Goal: Task Accomplishment & Management: Complete application form

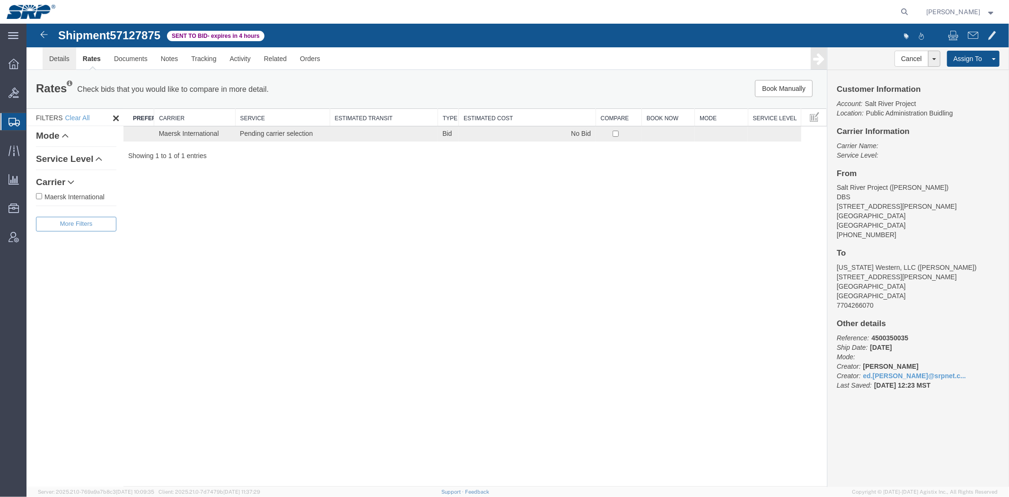
click at [61, 61] on link "Details" at bounding box center [59, 58] width 34 height 23
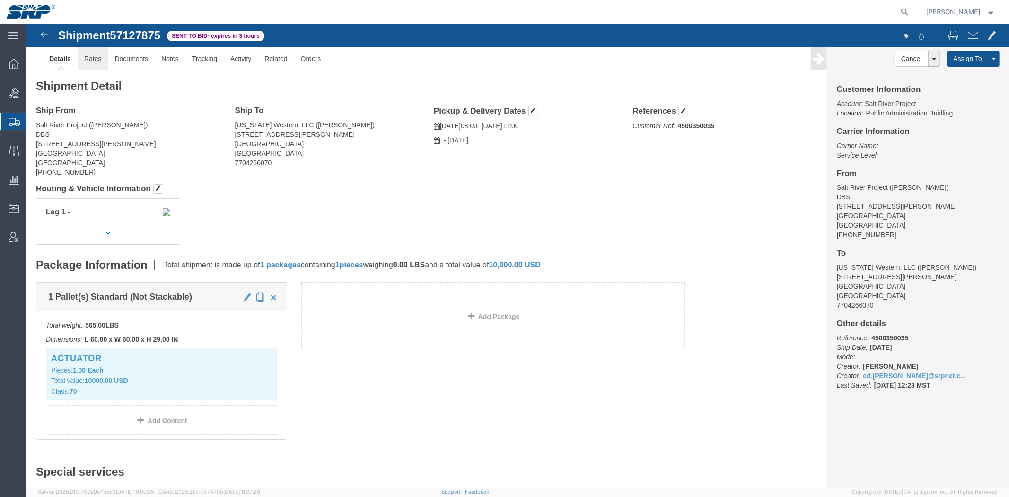
click link "Rates"
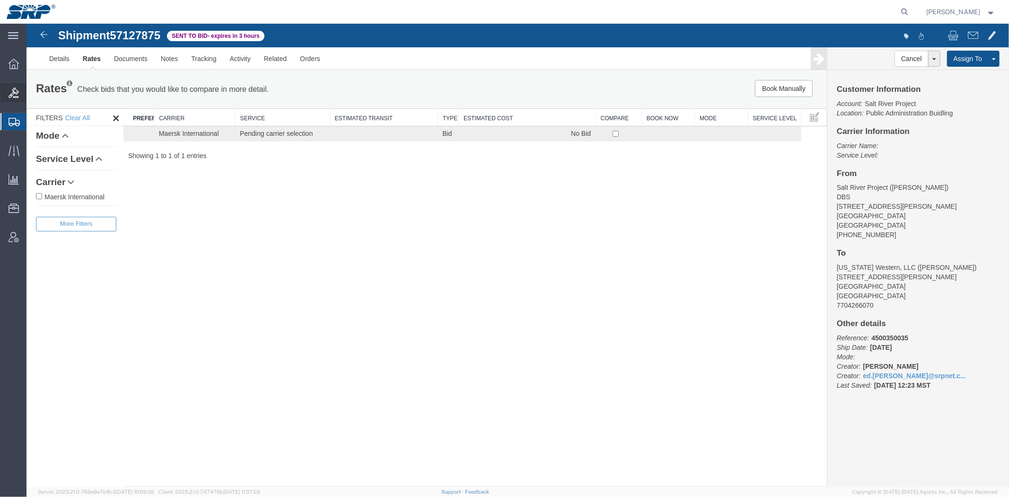
click at [18, 93] on icon at bounding box center [14, 93] width 10 height 10
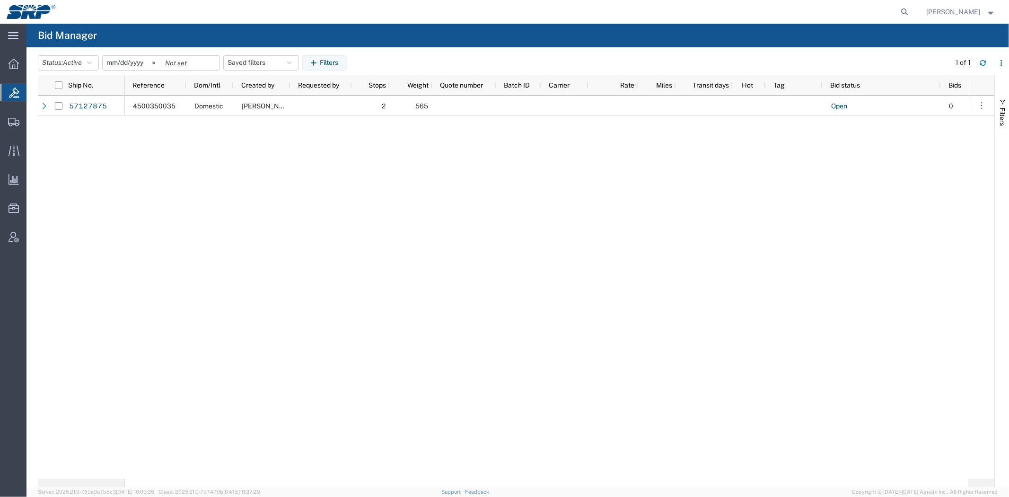
click at [131, 140] on div "4500350035 Domestic [PERSON_NAME] 2 565 Open 0 Salt River Project" at bounding box center [547, 287] width 844 height 383
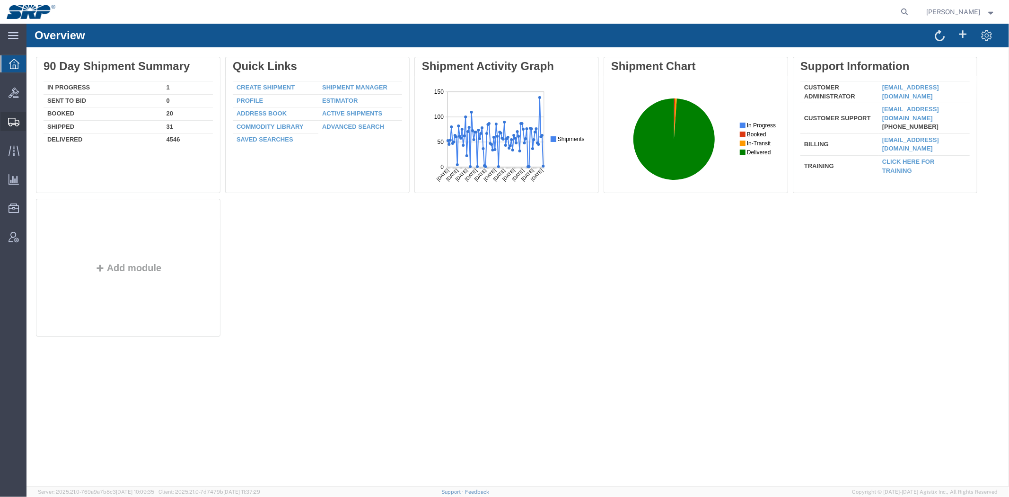
click at [0, 0] on span "Create Shipment" at bounding box center [0, 0] width 0 height 0
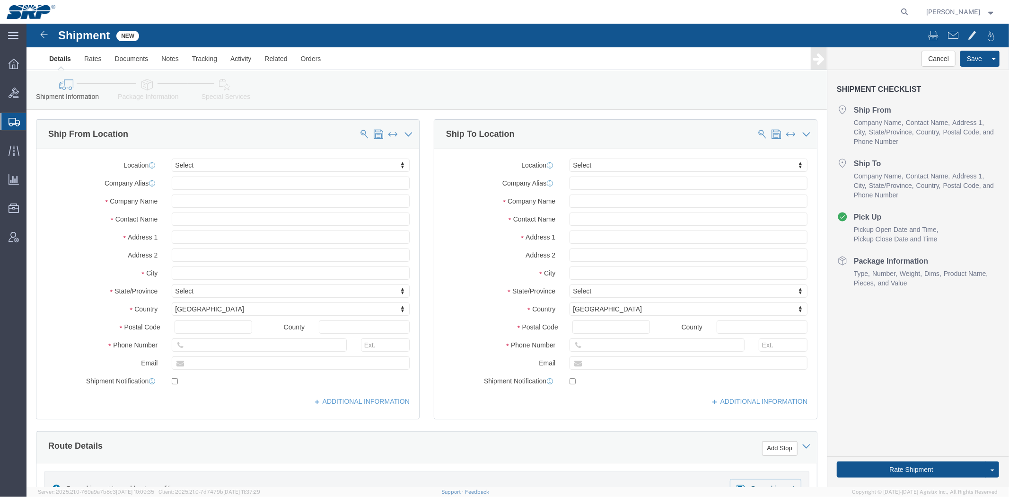
select select
type input "des"
select select "54825"
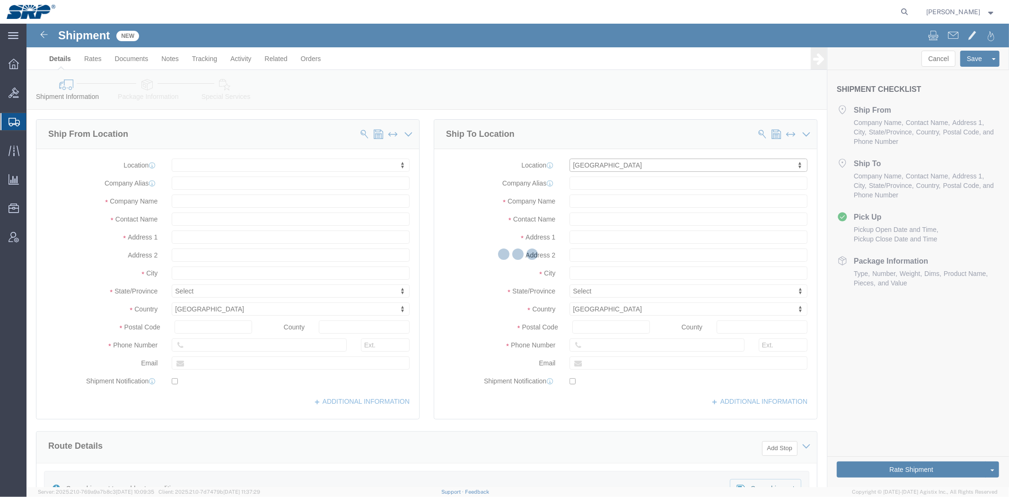
type input "[STREET_ADDRESS][PERSON_NAME]"
type input "85193"
type input "DBS"
type input "Salt River Project"
type input "Casa Grande"
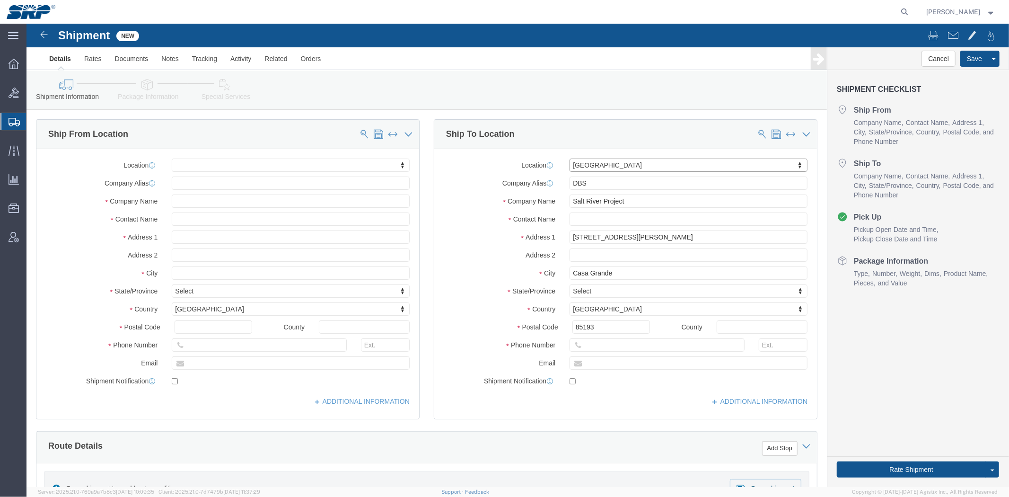
select select "AZ"
drag, startPoint x: 575, startPoint y: 163, endPoint x: 243, endPoint y: 131, distance: 333.2
click div "Ship From Location Location My Profile Location 16th Street Facility 27th St Fa…"
type input "[PERSON_NAME]"
click label "State/Province"
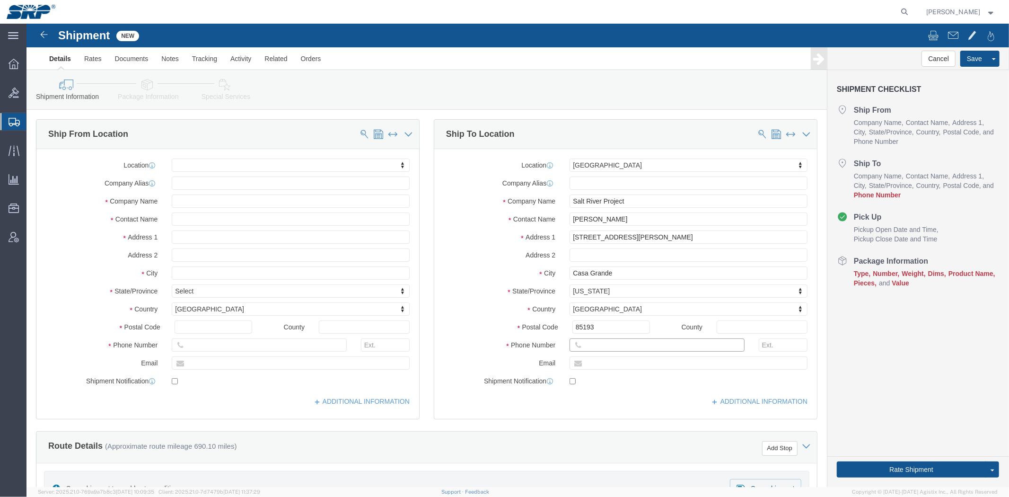
click input "text"
paste input "5100 S 36th St"
type input "5100 S 36th St"
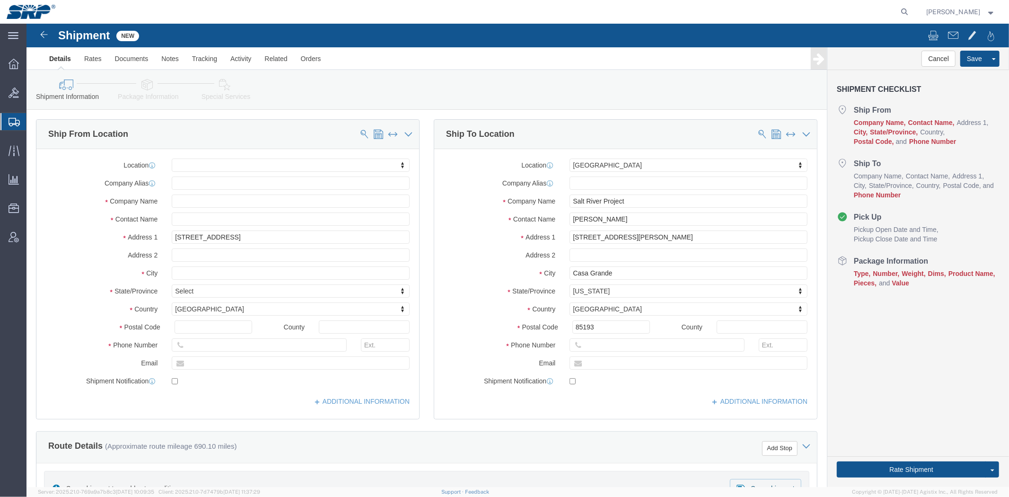
select select
click input "text"
paste input "85040"
type input "85040"
select select
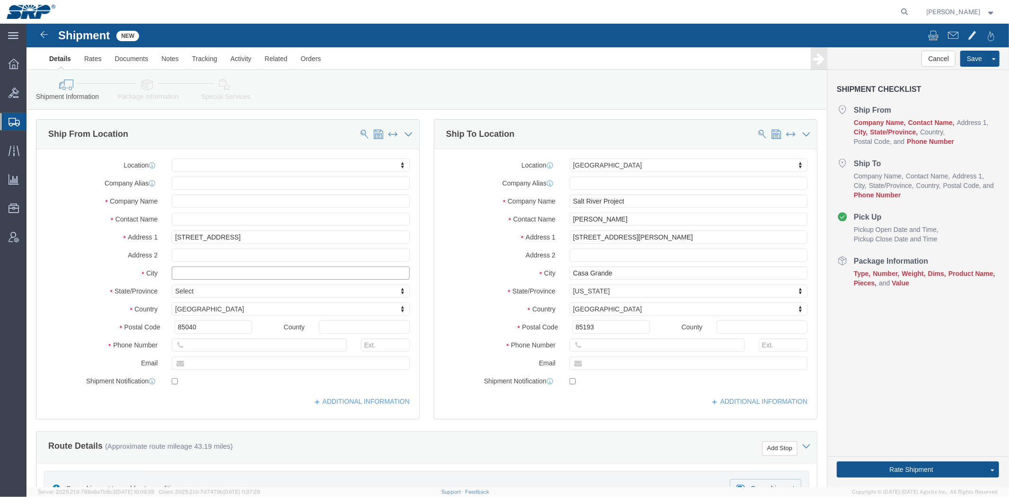
click input "text"
paste input "Phoenix"
type input "Phoenix"
select select
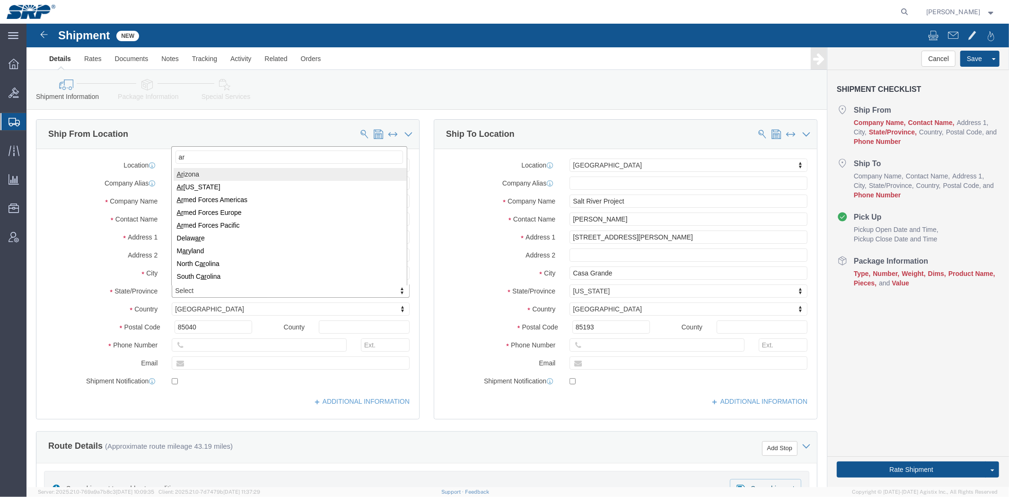
type input "ar"
drag, startPoint x: 155, startPoint y: 152, endPoint x: 154, endPoint y: 157, distance: 4.9
select select
select select "AZ"
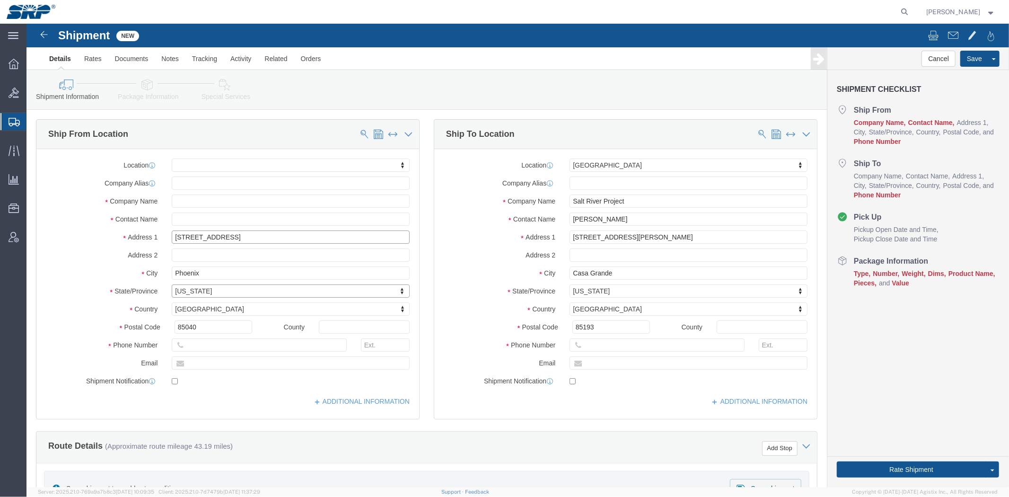
click input "5100 S 36th St"
click input "text"
click div "Location My Profile Location 16th Street Facility 27th St Facility Agua Fria Ge…"
click input "text"
paste input "Phoenix Pumps Inc"
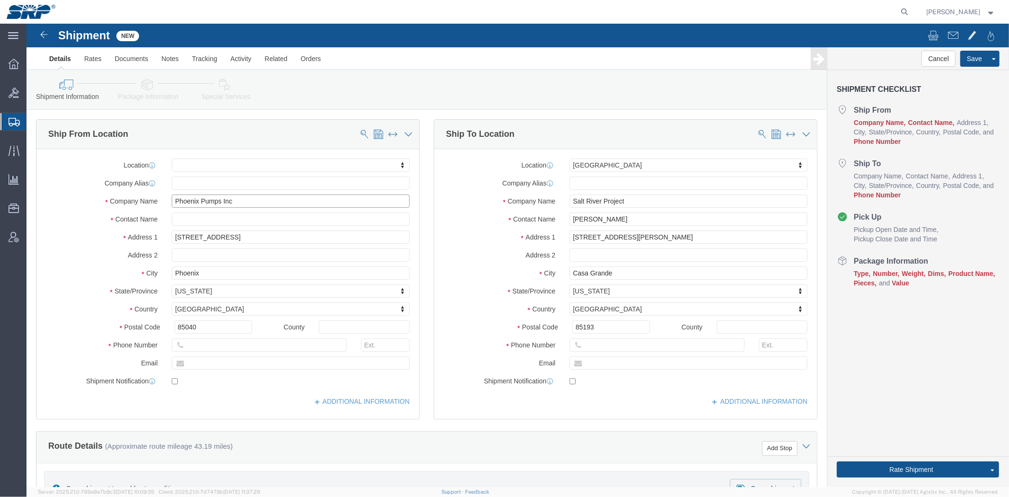
type input "Phoenix Pumps Inc"
click input "text"
type input "Shipping"
click div "Location My Profile Location 16th Street Facility 27th St Facility Agua Fria Ge…"
click input "text"
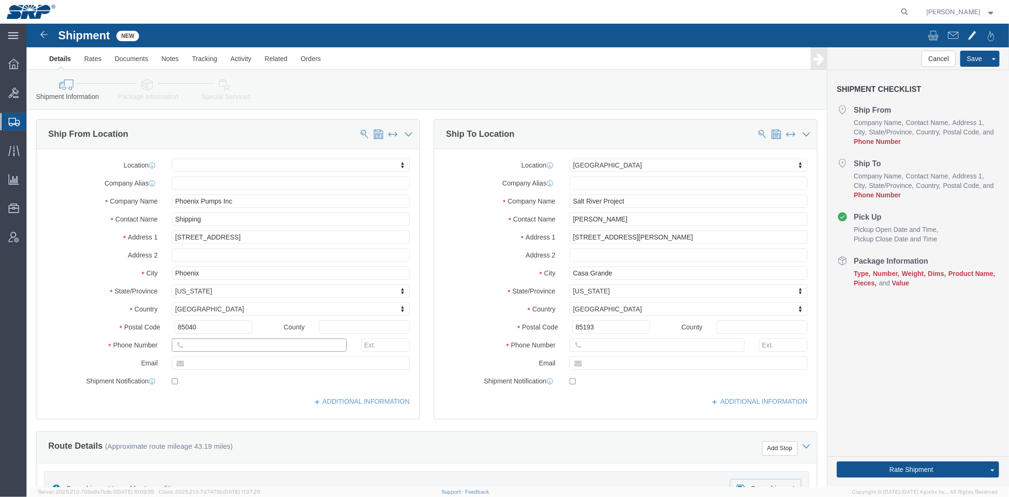
paste input "602) 232-1952"
drag, startPoint x: 175, startPoint y: 325, endPoint x: 123, endPoint y: 320, distance: 51.3
click div "Phone Number 602) 232-1952 7"
drag, startPoint x: 214, startPoint y: 323, endPoint x: 4, endPoint y: 317, distance: 209.6
click div "Please fix the following errors Ship From Location Location My Profile Location…"
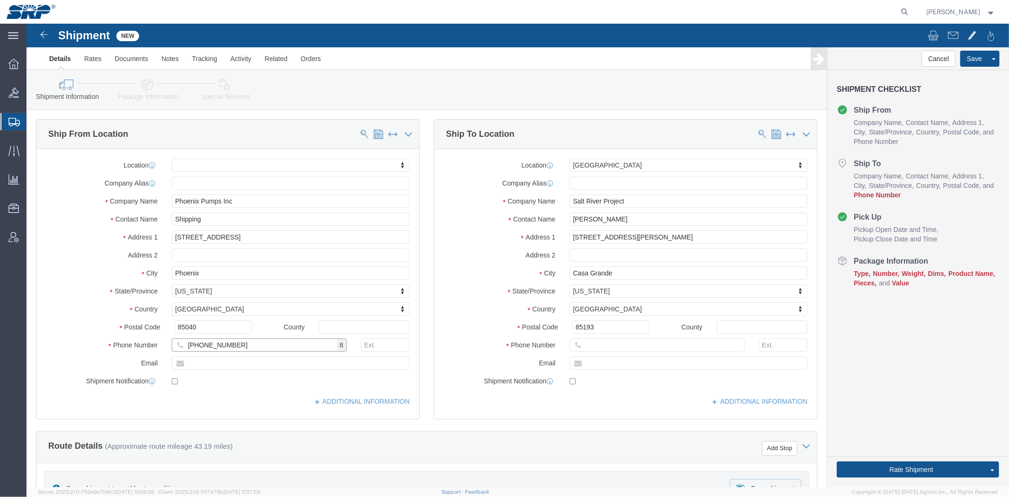
type input "480-448-1593"
click label "State/Province"
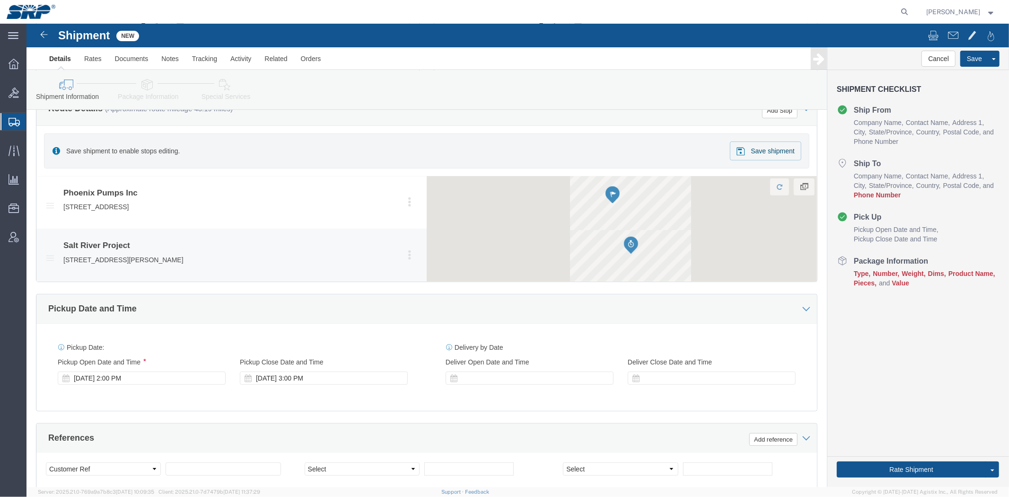
drag, startPoint x: 58, startPoint y: 234, endPoint x: 61, endPoint y: 295, distance: 60.6
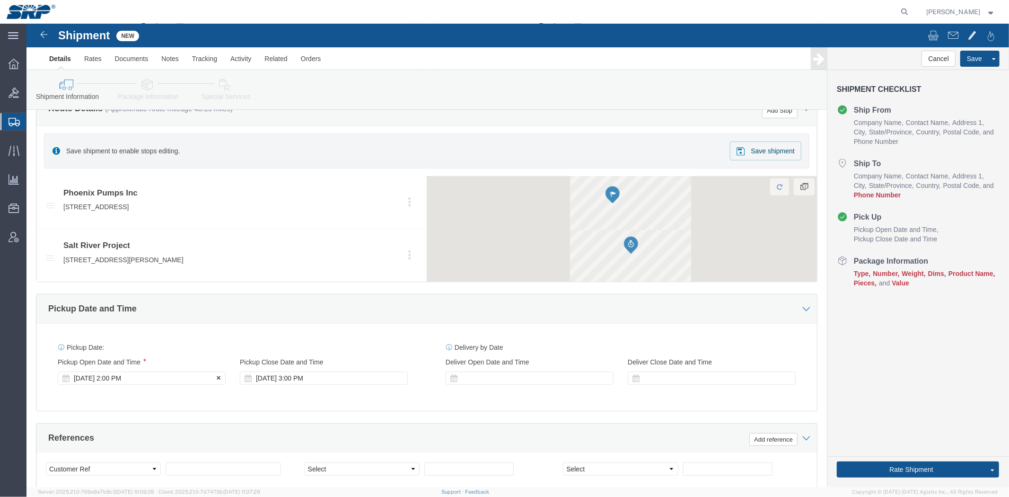
scroll to position [382, 0]
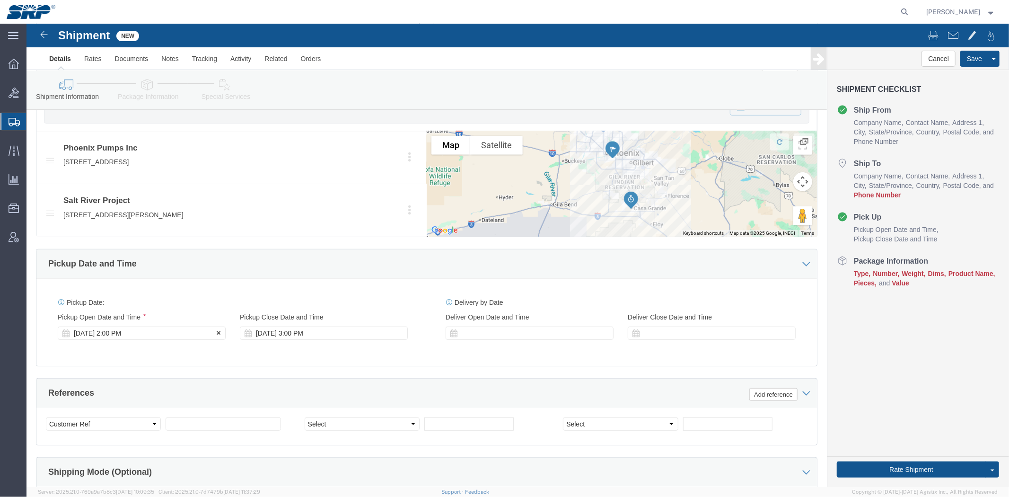
click div "Oct 14 2025 2:00 PM"
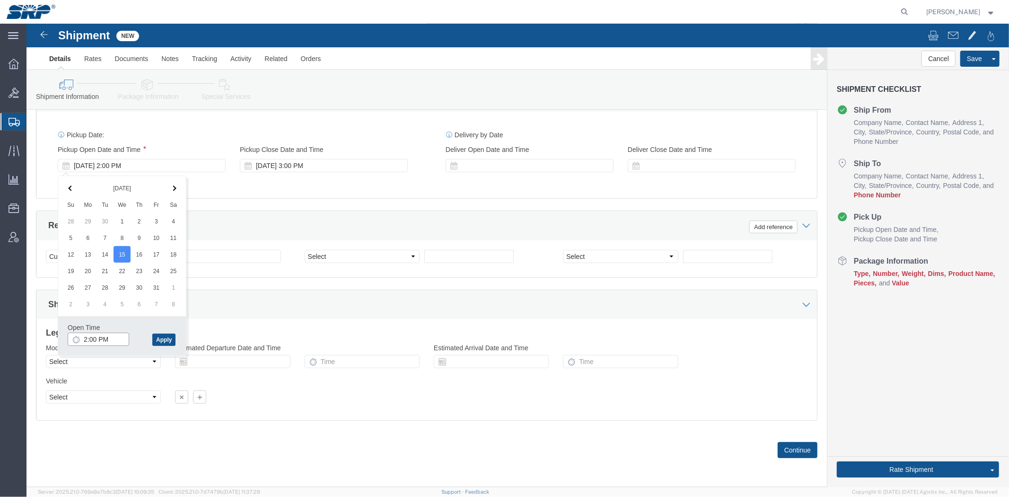
click input "2:00 PM"
type input "8:00 AM"
click button "Apply"
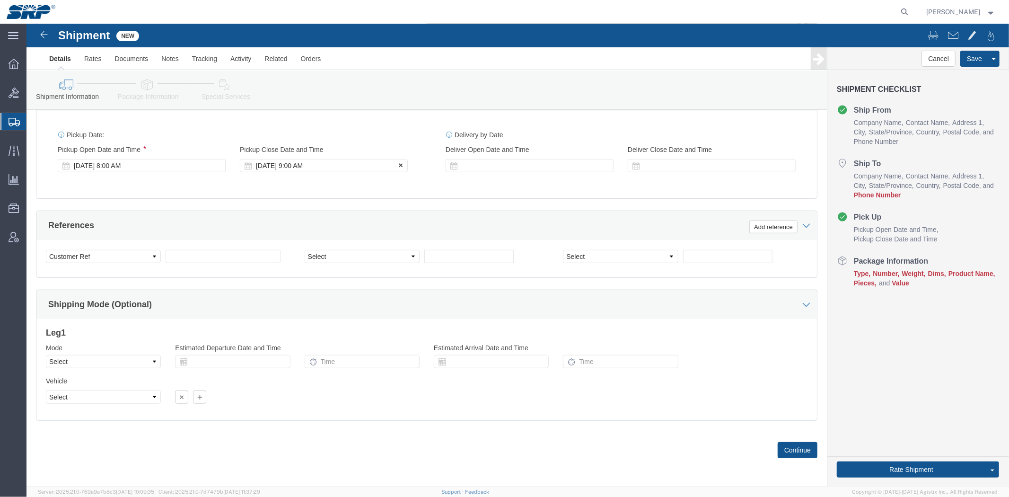
click div "Oct 15 2025 9:00 AM"
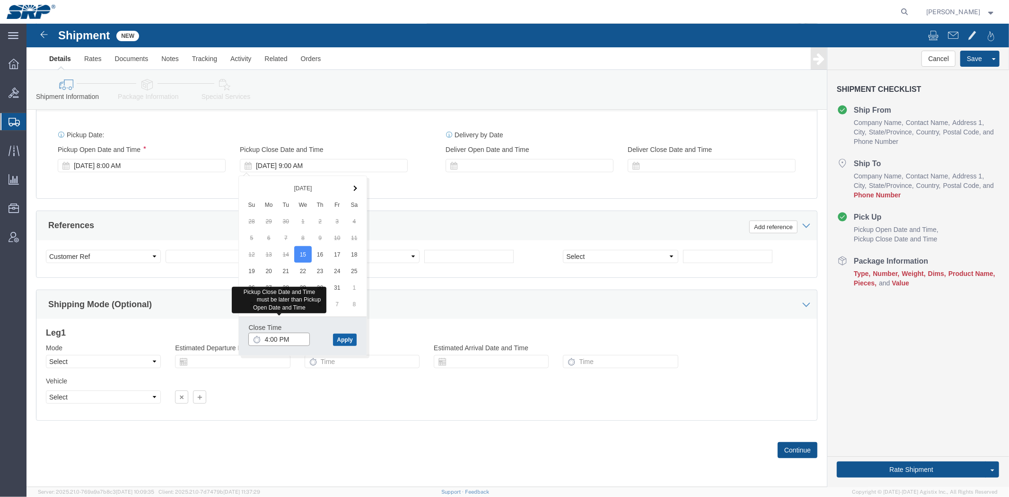
type input "4:00 PM"
click button "Apply"
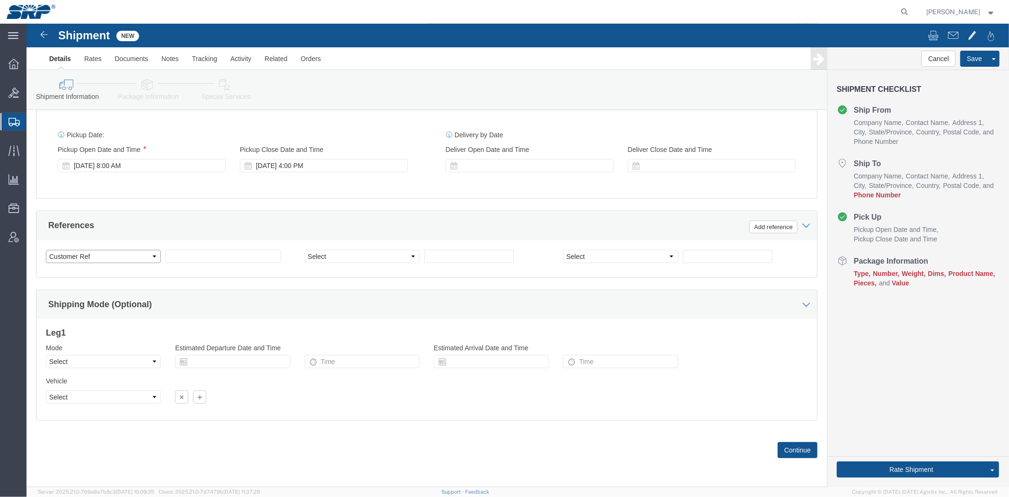
click select "Select Account Type Activity ID Airline Appointment Number ASN Batch Request # …"
select select "PURCHORD"
click select "Select Account Type Activity ID Airline Appointment Number ASN Batch Request # …"
click input "text"
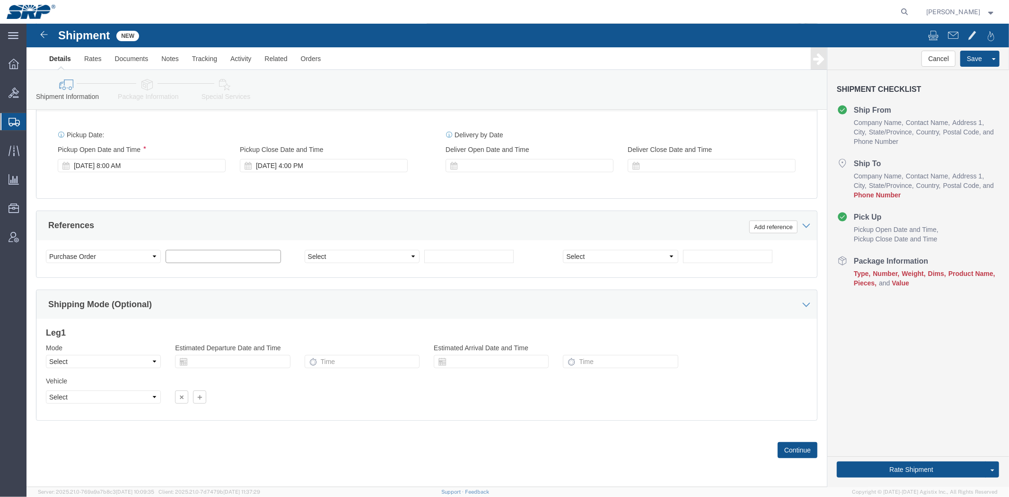
paste input "4500348854"
type input "4500348854"
click div "Mode Select Air Less than Truckload Multi-Leg Ocean Freight Rail Small Parcel T…"
drag, startPoint x: 80, startPoint y: 336, endPoint x: 79, endPoint y: 342, distance: 5.7
click select "Select Air Less than Truckload Multi-Leg Ocean Freight Rail Small Parcel Truckl…"
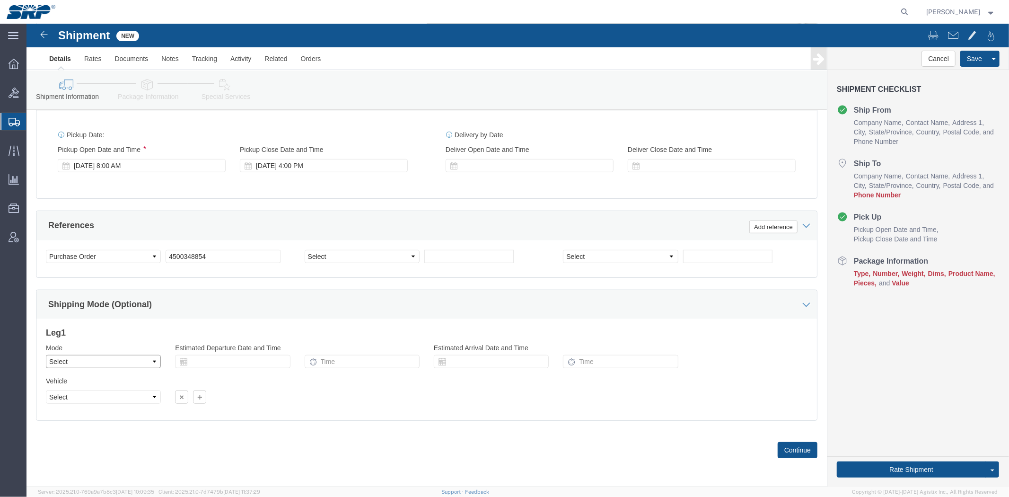
select select "LTL"
click select "Select Air Less than Truckload Multi-Leg Ocean Freight Rail Small Parcel Truckl…"
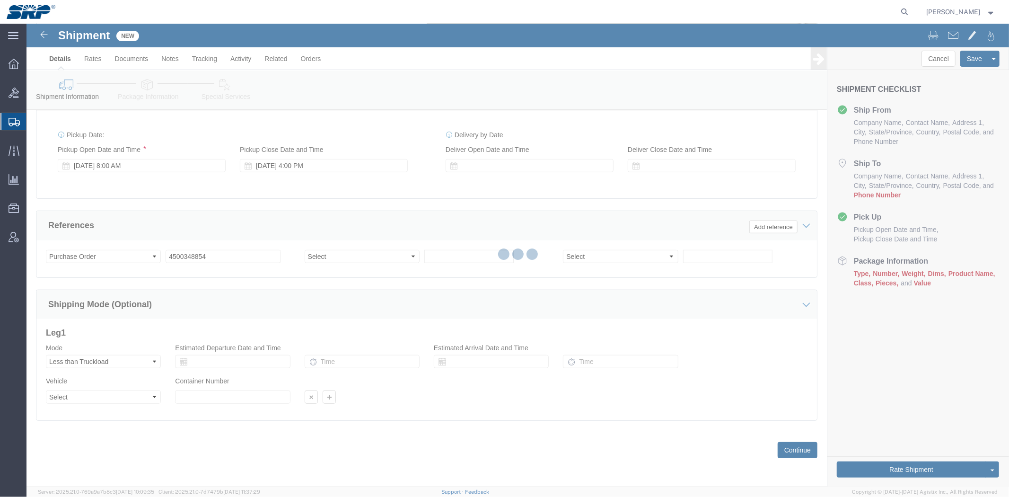
click at [185, 325] on div at bounding box center [517, 255] width 983 height 463
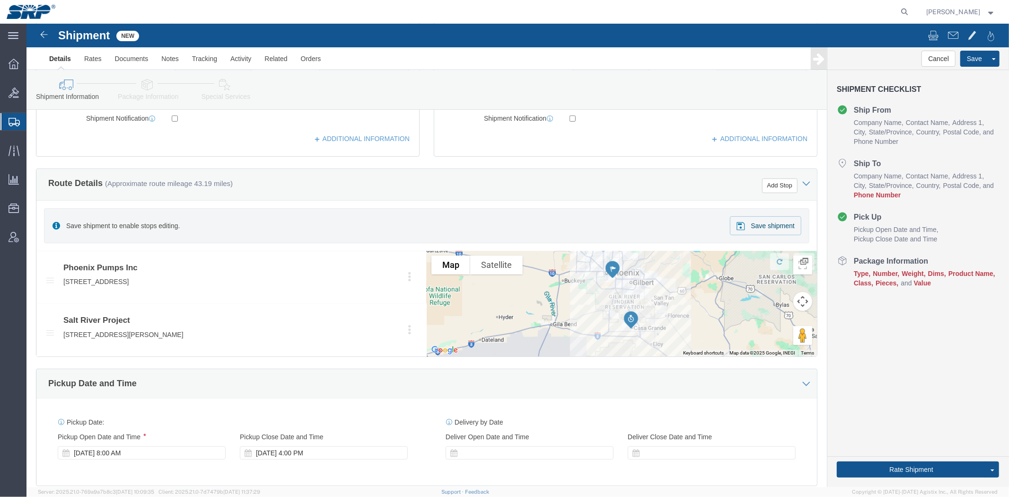
scroll to position [0, 0]
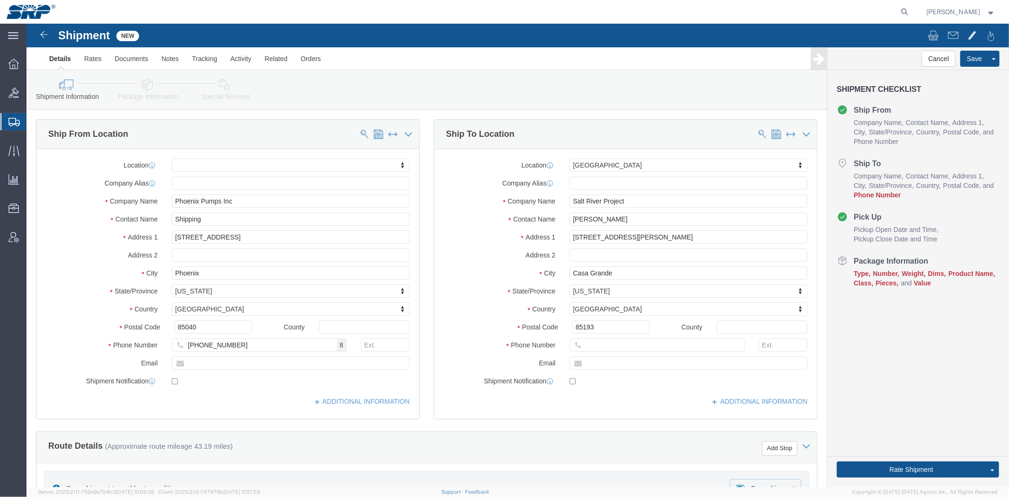
drag, startPoint x: 376, startPoint y: 289, endPoint x: 303, endPoint y: 92, distance: 209.4
click link "Package Information"
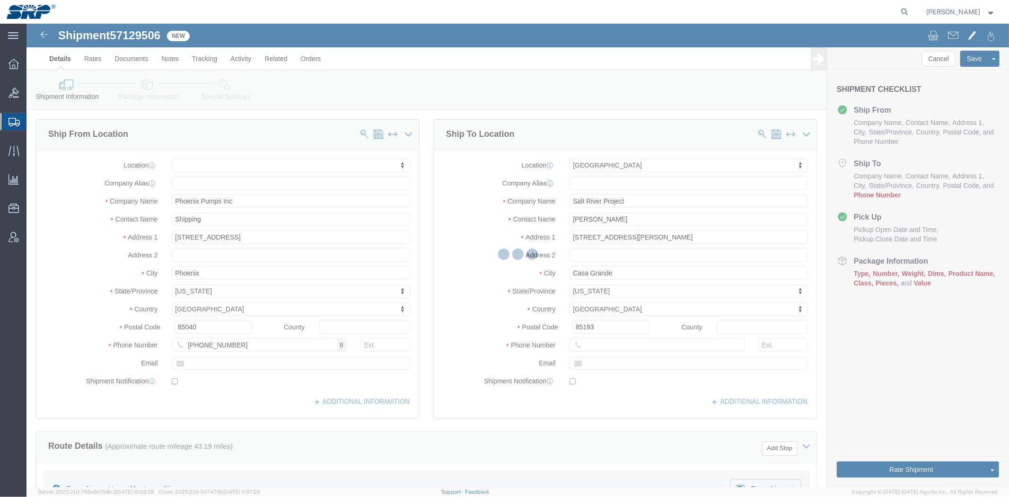
select select "54825"
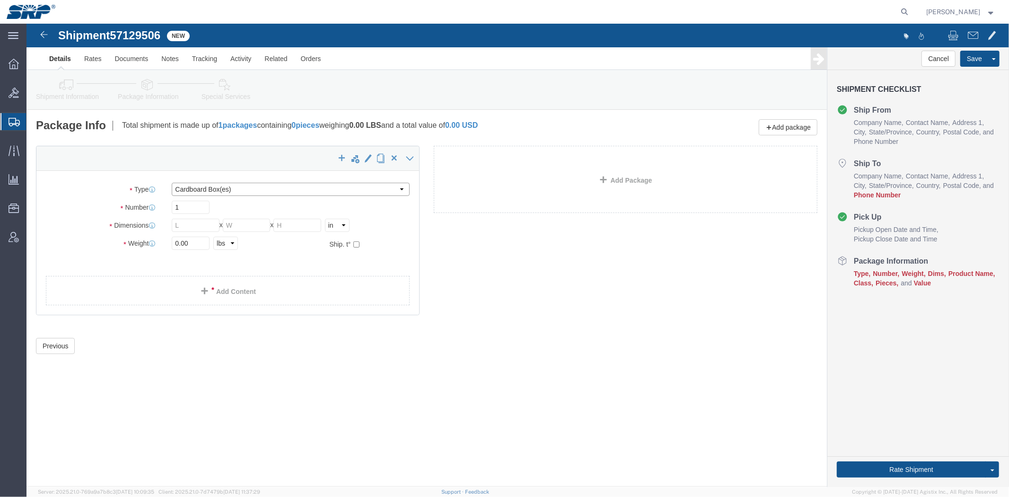
click select "Select Bale(s) Basket(s) Bolt(s) Bottle(s) Buckets Bulk Bundle(s) Can(s) Cardbo…"
select select "PSNS"
click select "Select Bale(s) Basket(s) Bolt(s) Bottle(s) Buckets Bulk Bundle(s) Can(s) Cardbo…"
click input "text"
type input "36"
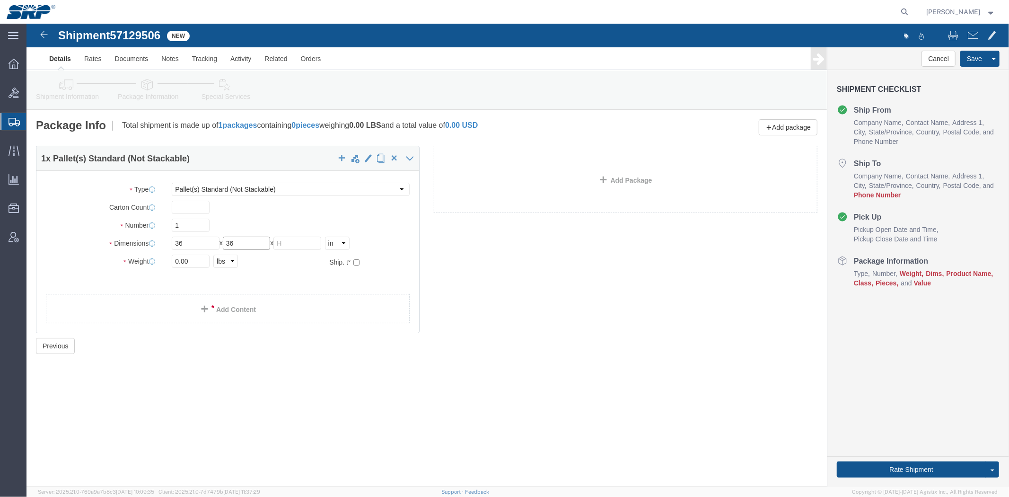
type input "36"
type input "24"
drag, startPoint x: 168, startPoint y: 235, endPoint x: -17, endPoint y: 240, distance: 184.6
click html "Shipment 57129506 New Details Rates Documents Notes Tracking Activity Related O…"
type input "170"
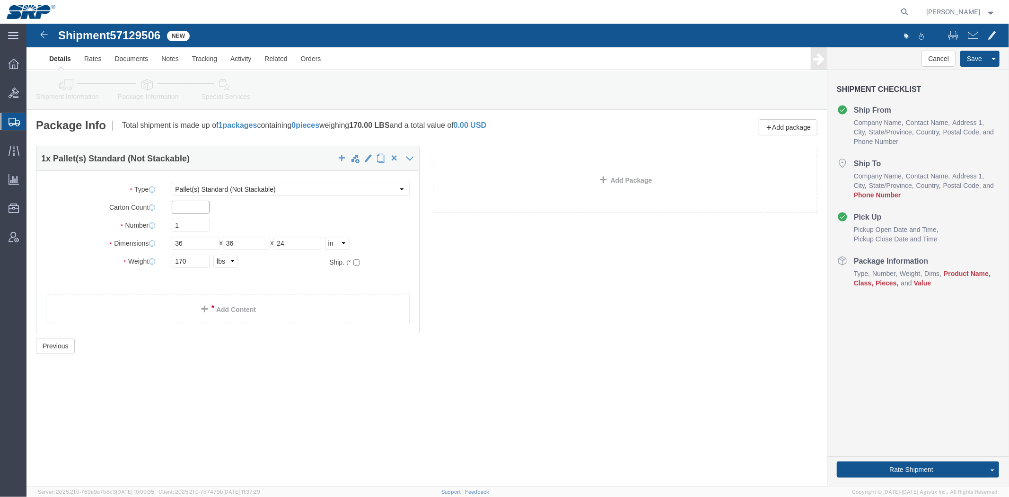
click input "text"
drag, startPoint x: 180, startPoint y: 185, endPoint x: 106, endPoint y: 187, distance: 73.3
click div "Carton Count 1"
type input "2"
click link "Add Content"
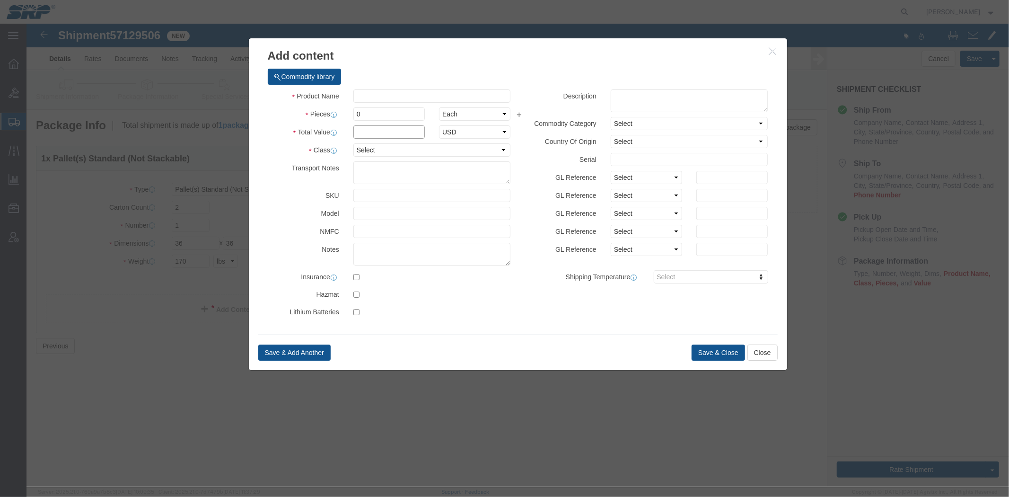
click input "text"
type input "8939.68"
click select "Select 50 55 60 65 70 85 92.5 100 125 175 250 300 400"
select select "70"
click select "Select 50 55 60 65 70 85 92.5 100 125 175 250 300 400"
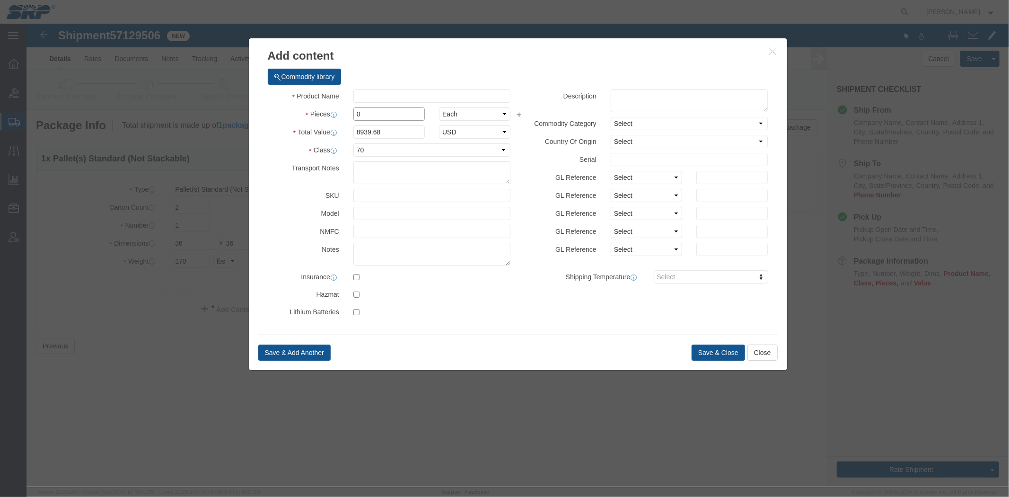
click input "0"
drag, startPoint x: 349, startPoint y: 92, endPoint x: 263, endPoint y: 92, distance: 86.6
click div "Pieces 0 Select Bag Barrels 100Board Feet Bottle Box Blister Pack Carats Can Ca…"
type input "2"
drag, startPoint x: 284, startPoint y: 105, endPoint x: 333, endPoint y: 105, distance: 49.2
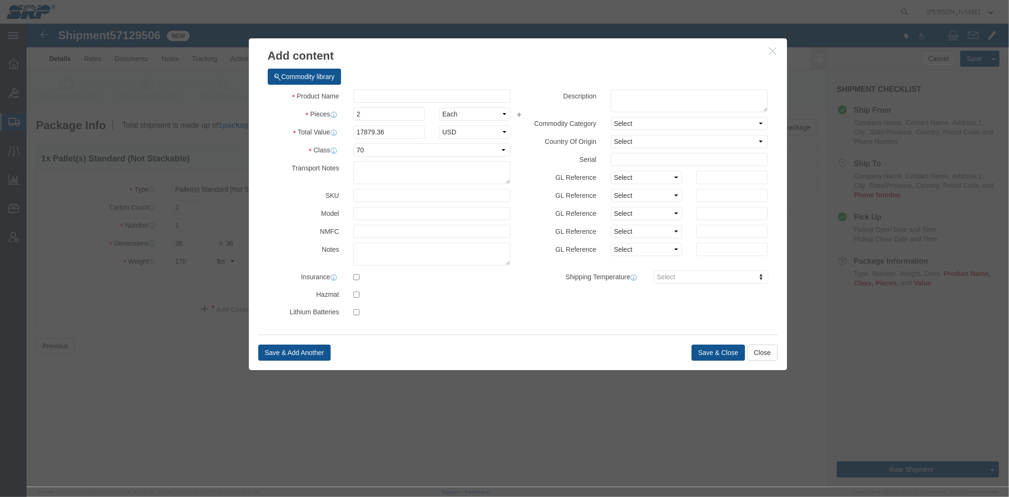
click label "Total Value"
drag, startPoint x: 375, startPoint y: 105, endPoint x: 142, endPoint y: 115, distance: 232.5
click div "Add content Commodity library Product Name Pieces 2 Select Bag Barrels 100Board…"
type input "8939.68"
click input "text"
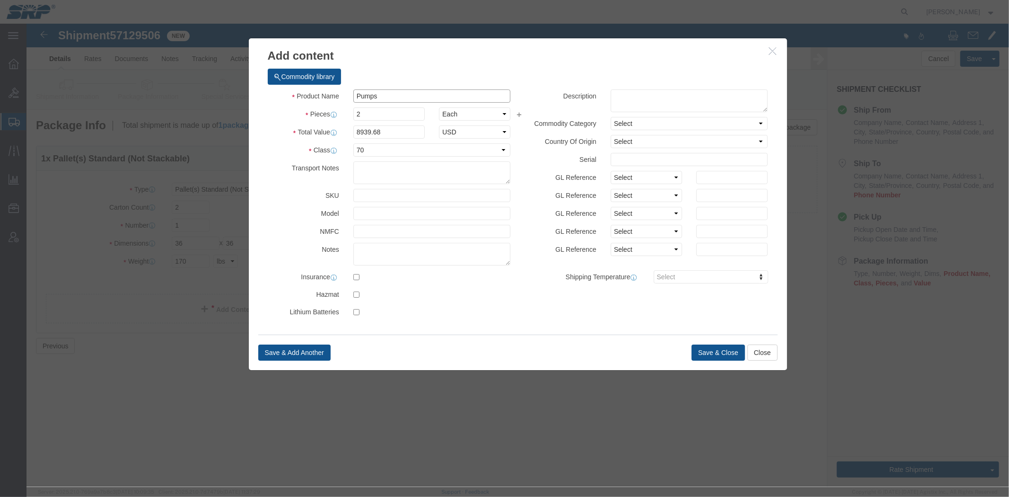
drag, startPoint x: 388, startPoint y: 73, endPoint x: 166, endPoint y: 78, distance: 222.4
click div "Add content Commodity library Product Name Pumps Pieces 2 Select Bag Barrels 10…"
paste input "Centrifugal pump"
drag, startPoint x: 390, startPoint y: 70, endPoint x: 364, endPoint y: 72, distance: 25.7
click input "Centrifugal pump"
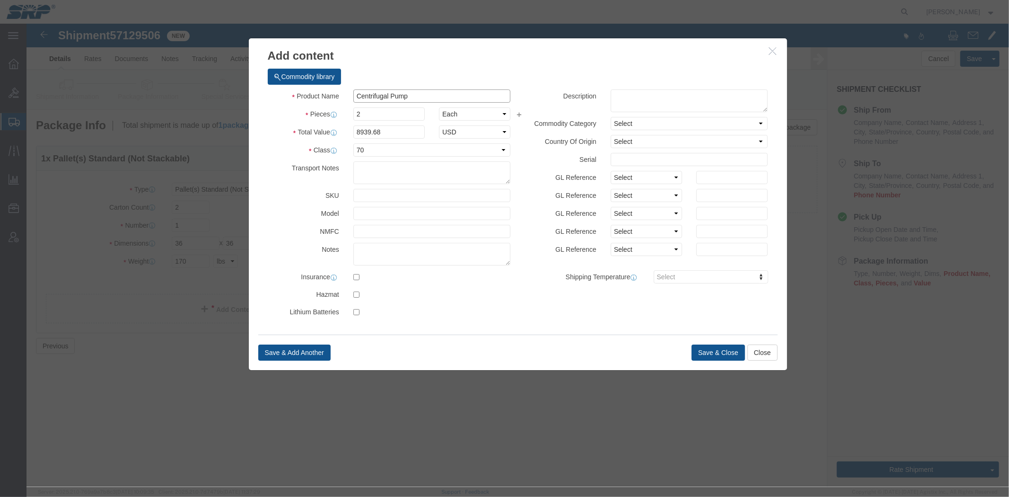
type input "Centrifugal Pump"
click div "Transport Notes"
click button "Save & Close"
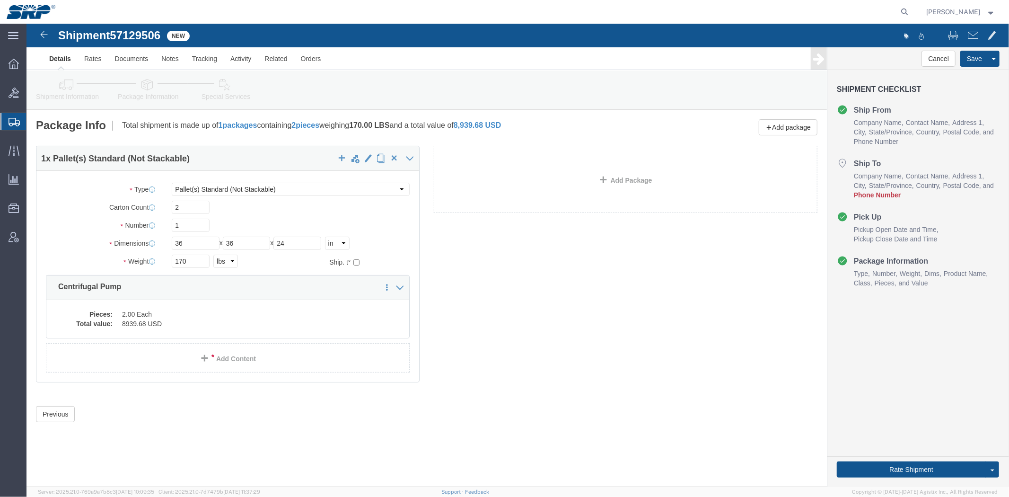
click link "Special Services"
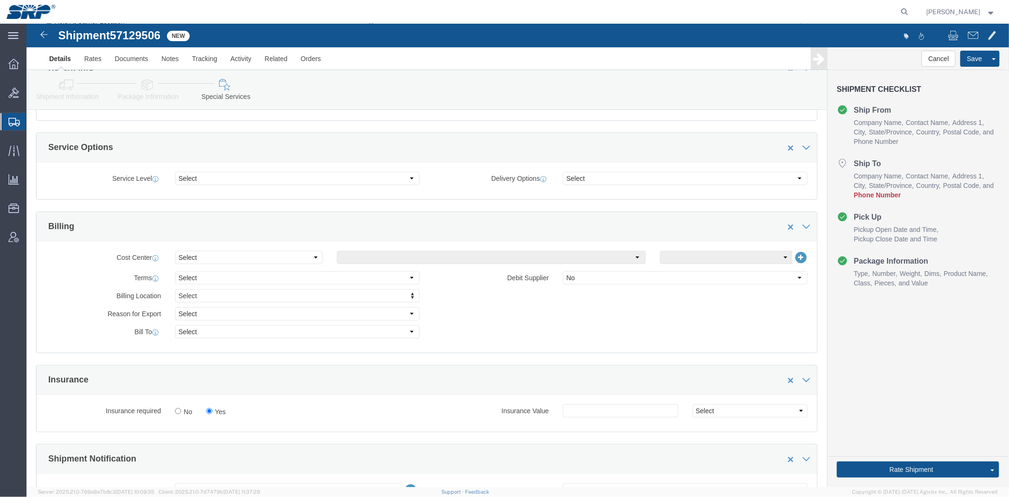
drag, startPoint x: 275, startPoint y: 112, endPoint x: 256, endPoint y: 147, distance: 39.6
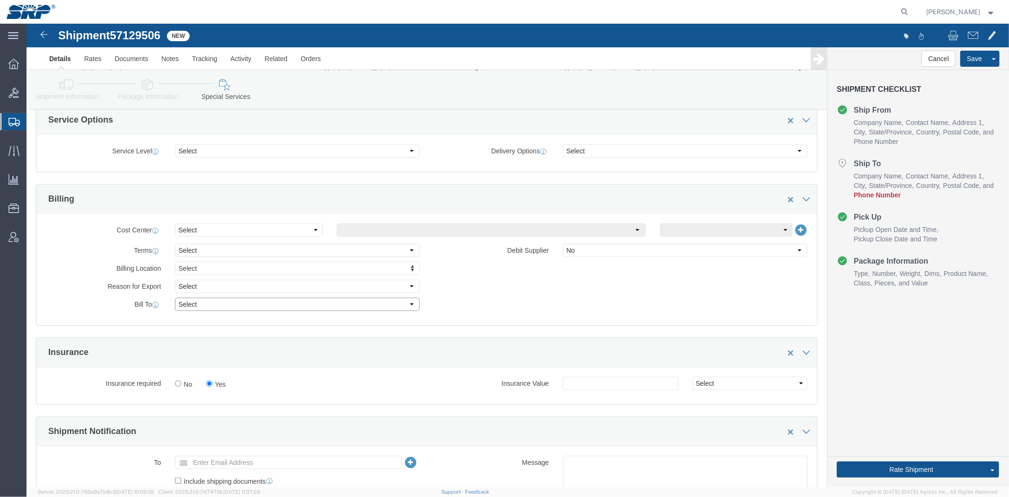
drag, startPoint x: 152, startPoint y: 285, endPoint x: 160, endPoint y: 290, distance: 10.0
click select "Select Recipient Account Sender/Shipper Third Party Account"
select select "THRD"
click select "Select Recipient Account Sender/Shipper Third Party Account"
select select
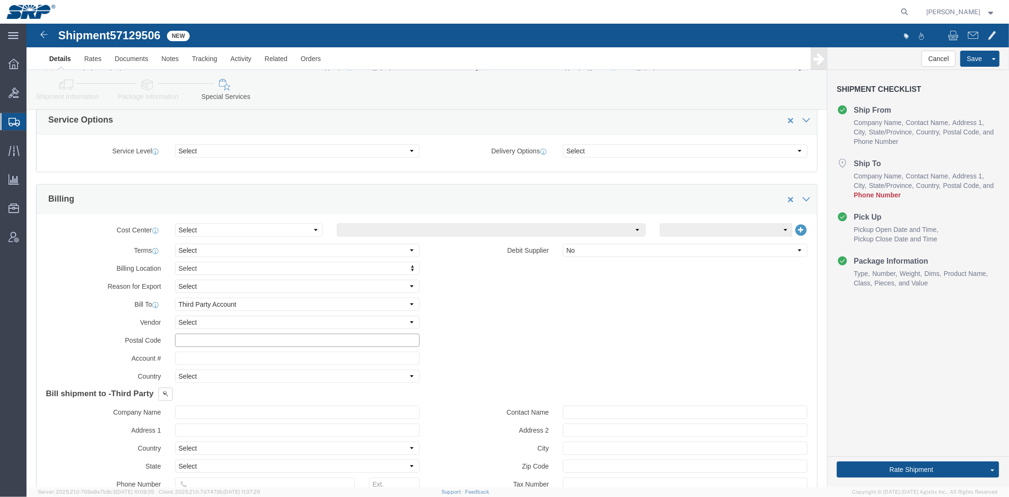
click input "text"
type input "84296522"
click span
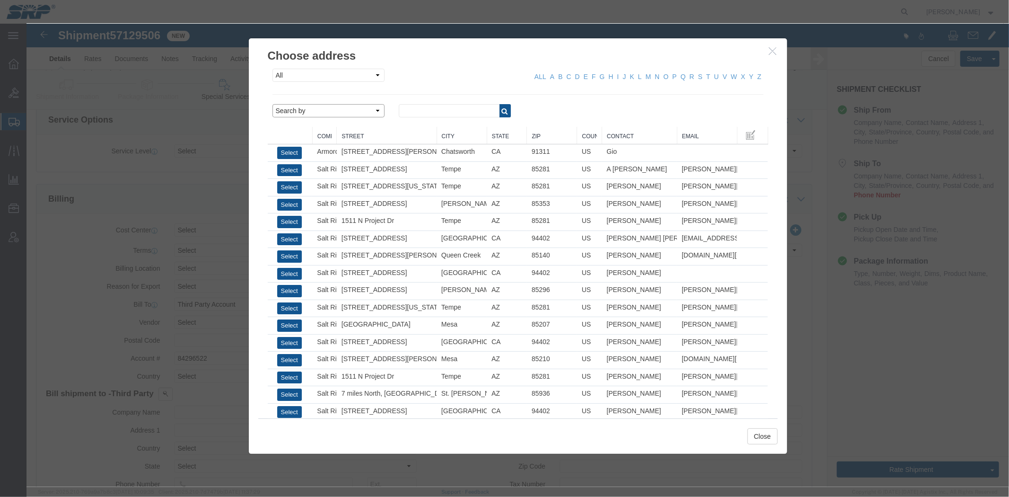
click select "Search by Address Book Name City Company Name Contact Name Country CustomerAlia…"
select select "city"
click select "Search by Address Book Name City Company Name Contact Name Country CustomerAlia…"
click input "text"
type input "phoenix"
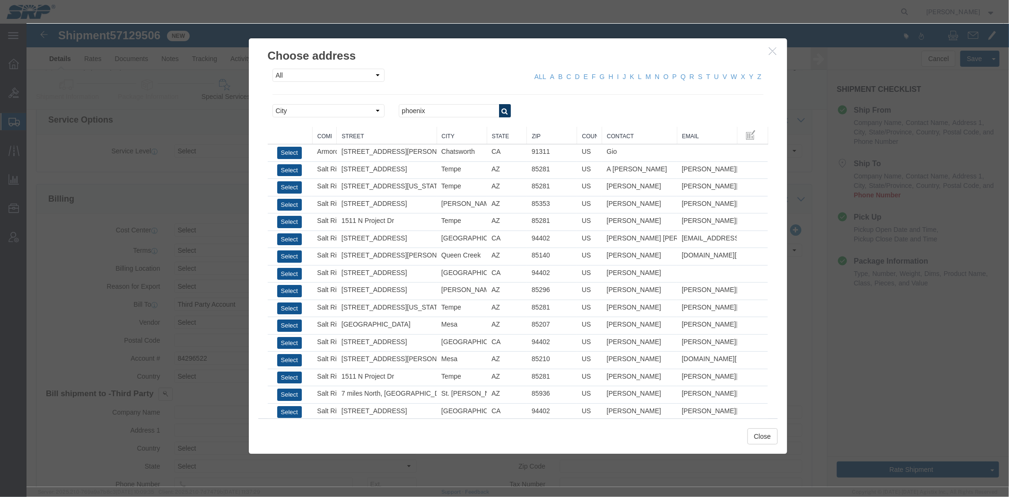
click icon "button"
click div
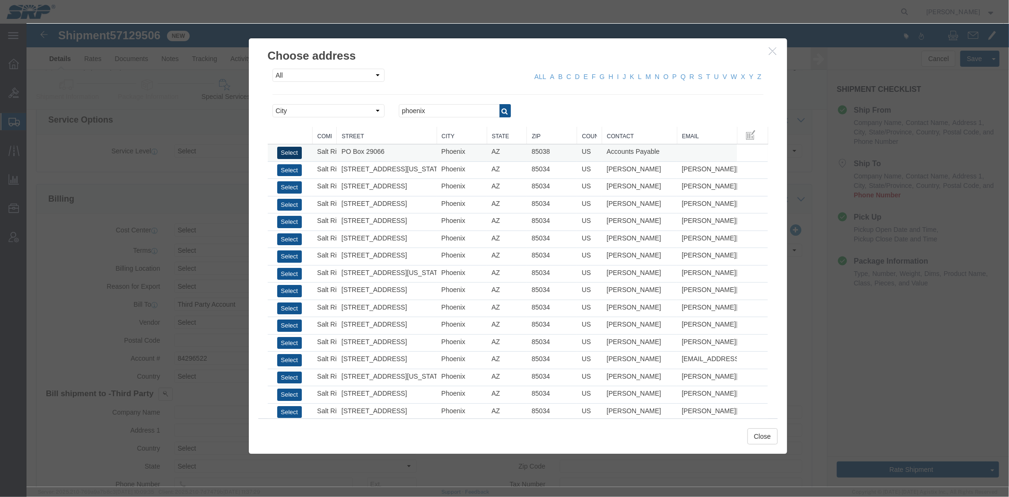
click button "Select"
type input "Salt River Project"
type input "PO Box 29066"
select select "US"
type input "6022368759"
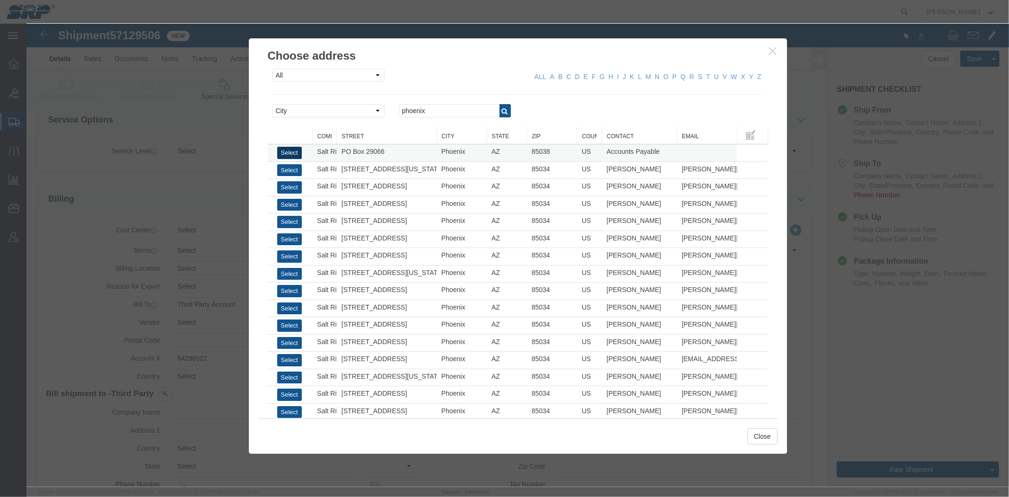
type input "Accounts Payable"
type input "Phoenix"
type input "85038"
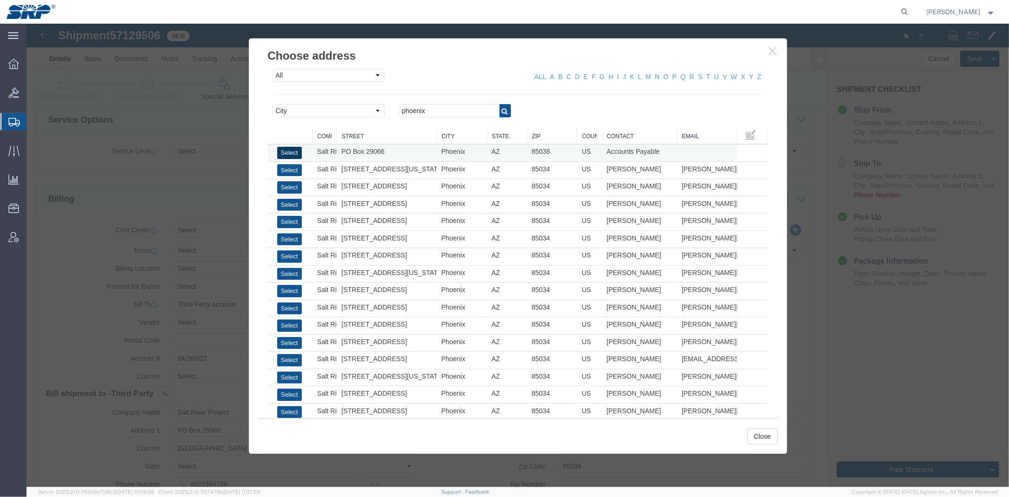
select select "AZ"
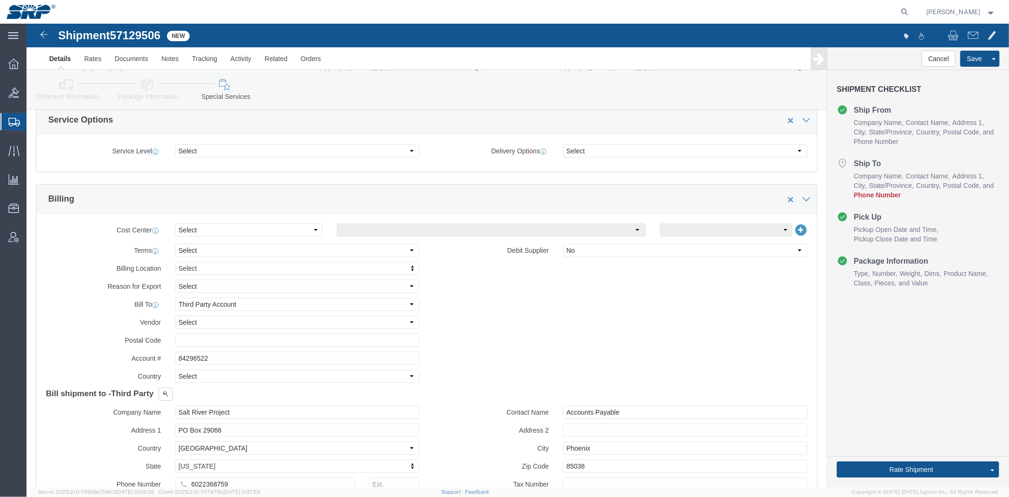
click link "Shipment Information"
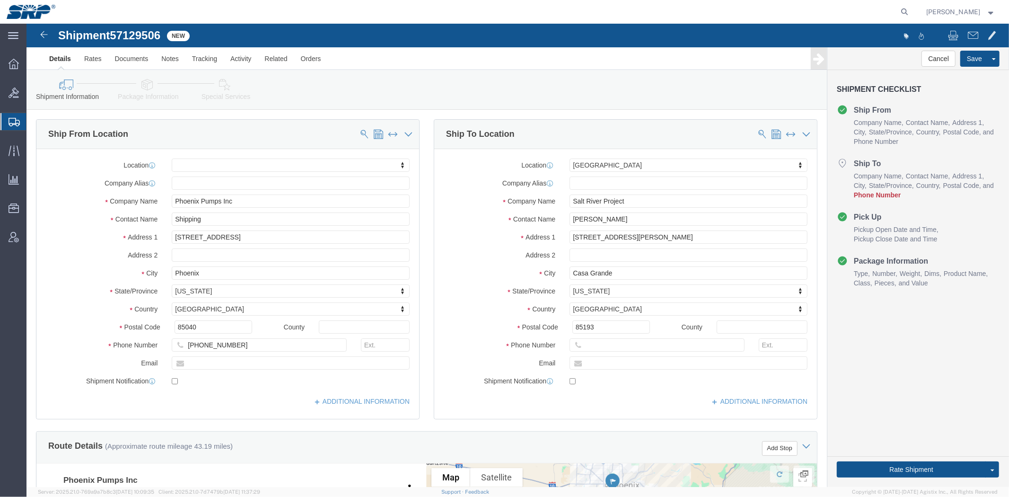
drag, startPoint x: 190, startPoint y: 351, endPoint x: 188, endPoint y: 188, distance: 163.7
drag, startPoint x: 209, startPoint y: 313, endPoint x: 171, endPoint y: 220, distance: 100.8
click input "text"
type input "602-499-5148"
click label "Address 2"
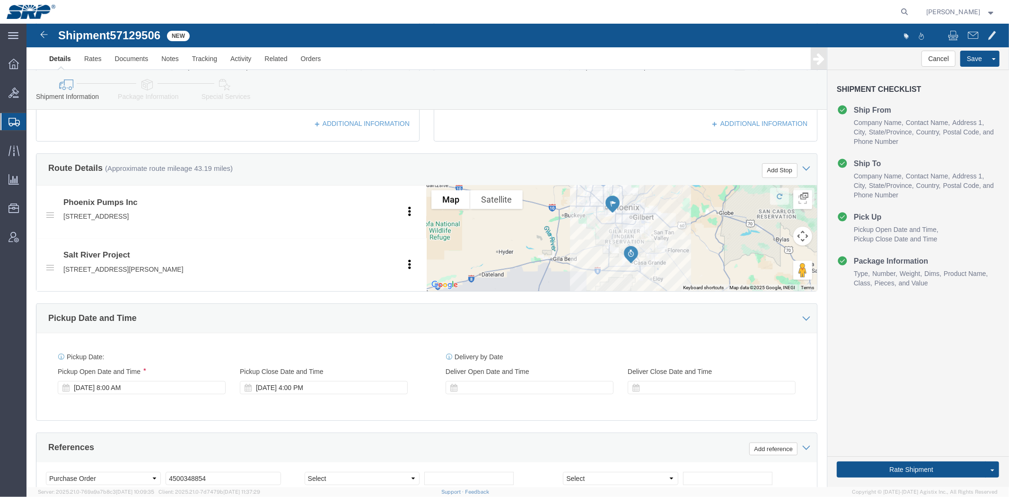
scroll to position [502, 0]
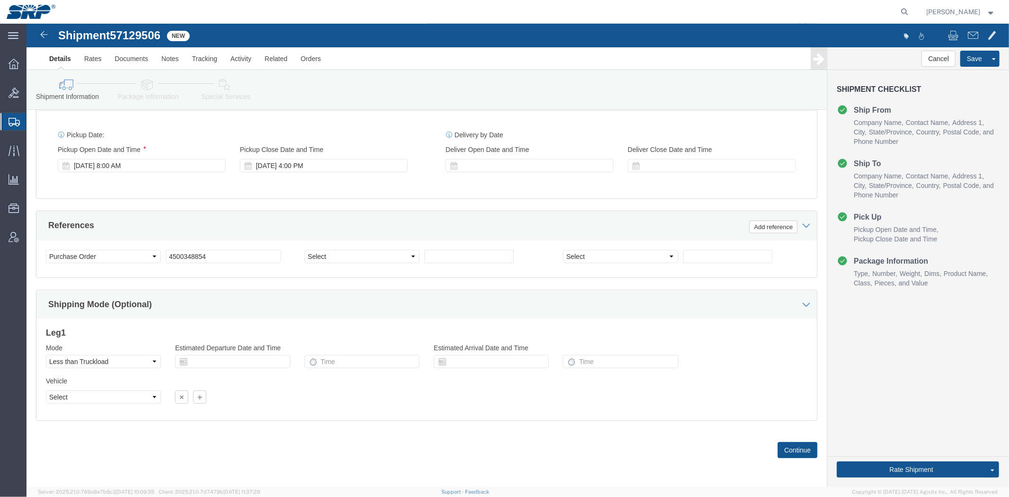
drag, startPoint x: 411, startPoint y: 207, endPoint x: 409, endPoint y: 296, distance: 89.0
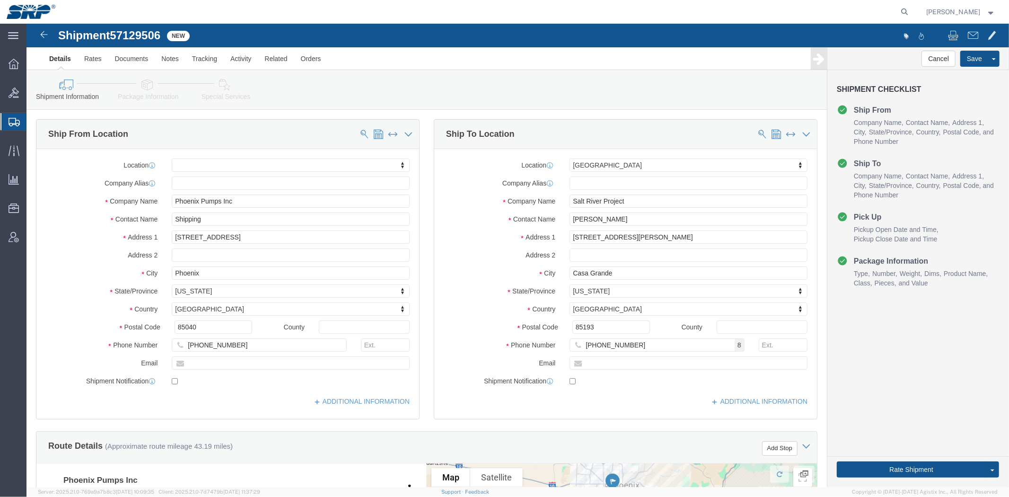
drag, startPoint x: 400, startPoint y: 386, endPoint x: 315, endPoint y: 114, distance: 284.7
click link "Package Information"
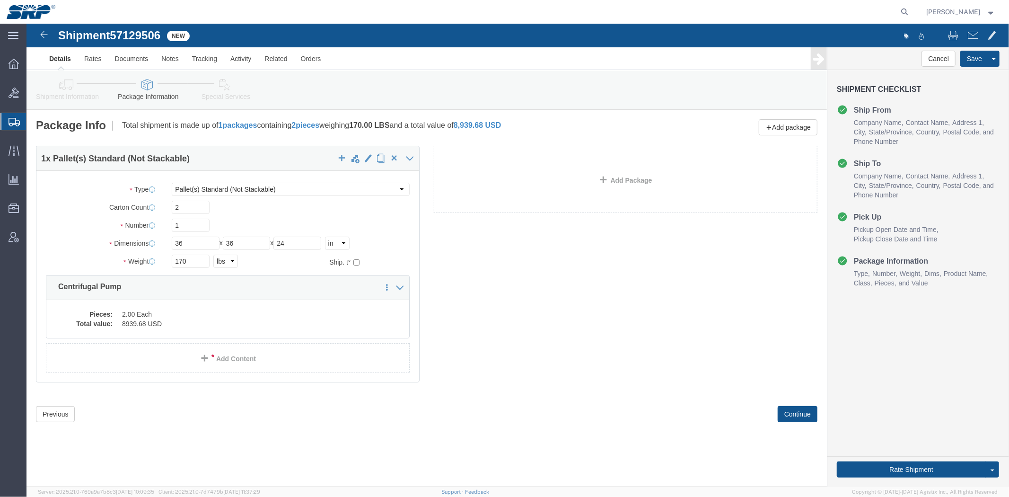
click link "Special Services"
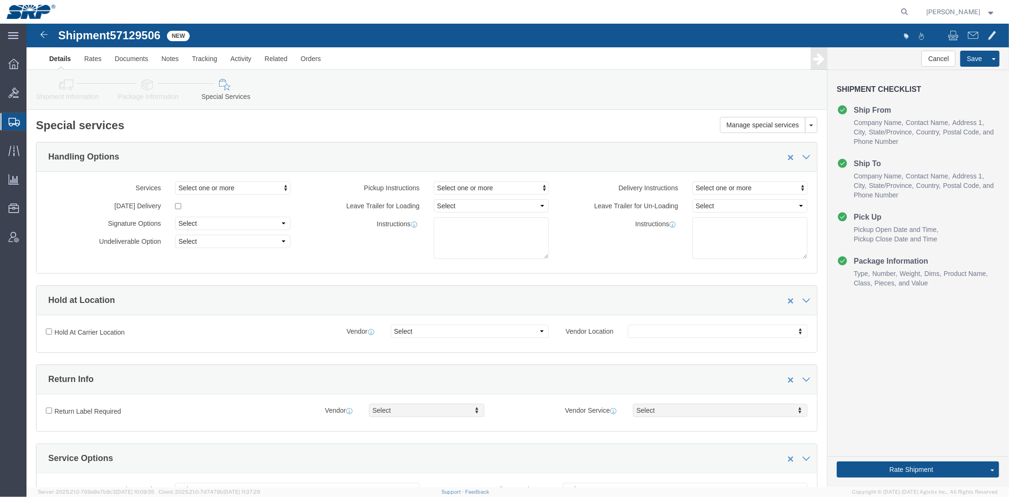
click li "Package Information"
click link "Package Information"
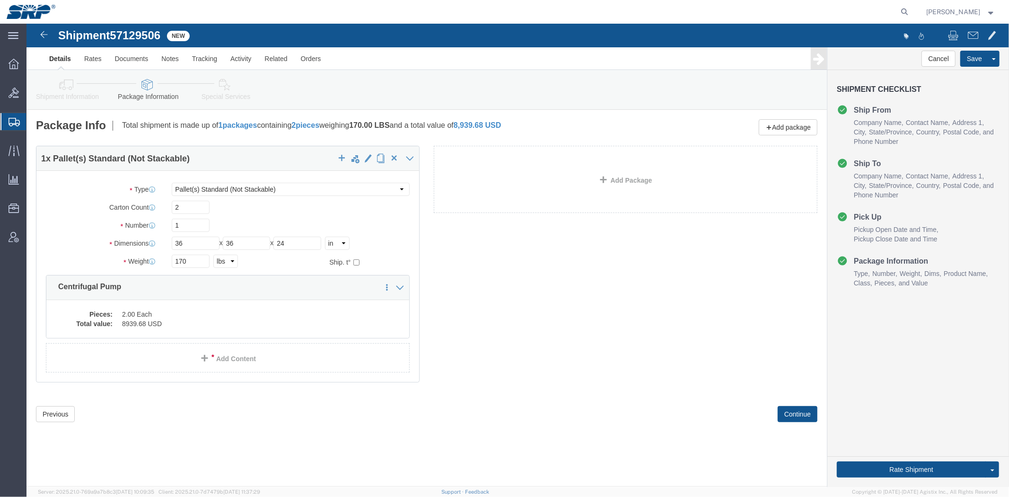
click link "Special Services"
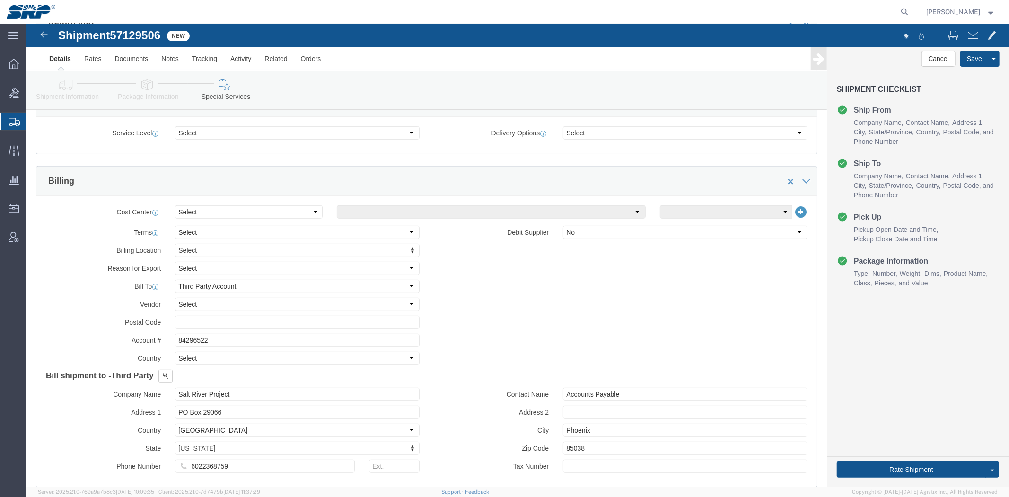
drag, startPoint x: 369, startPoint y: 105, endPoint x: 378, endPoint y: 199, distance: 95.1
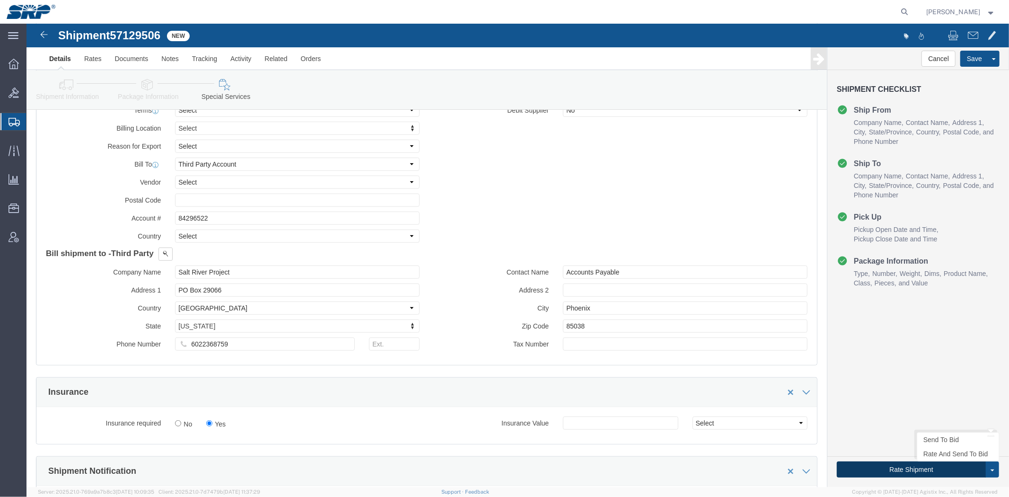
click button "Rate Shipment"
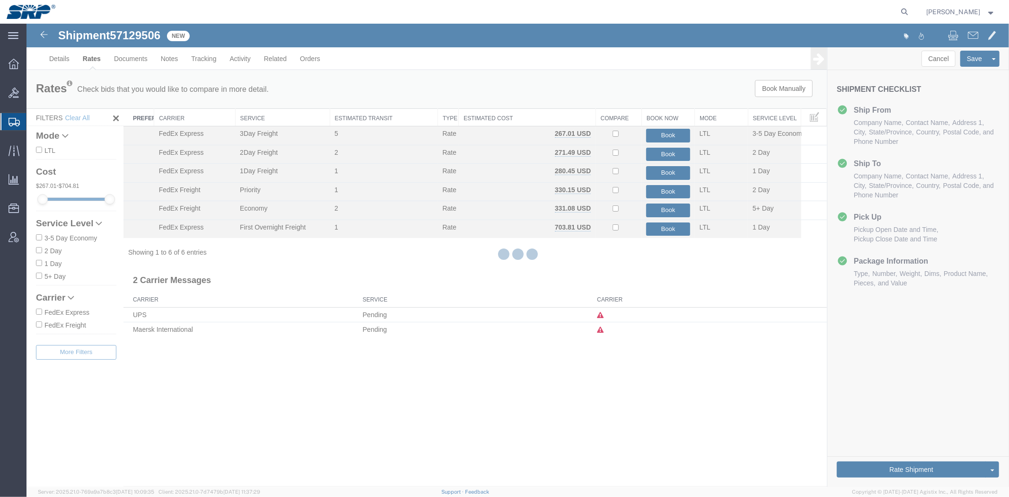
scroll to position [0, 0]
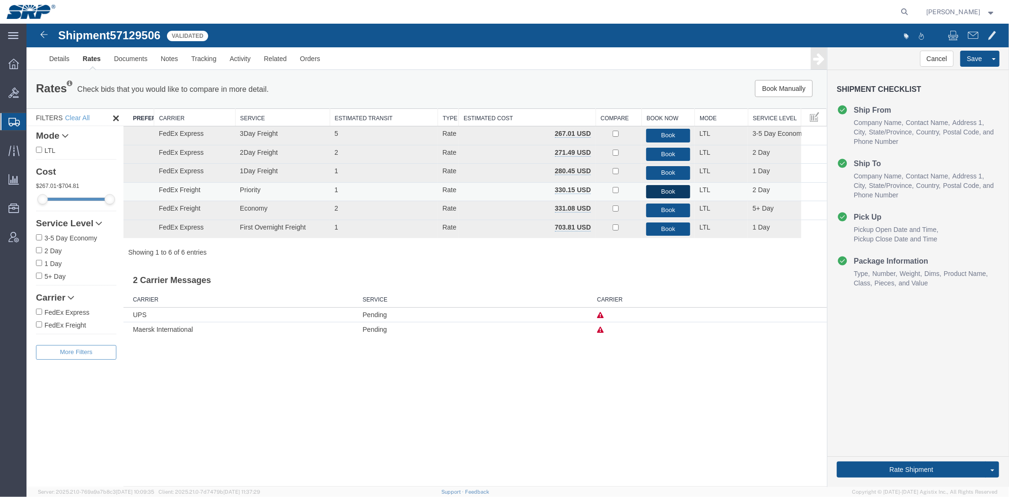
click at [654, 189] on button "Book" at bounding box center [668, 191] width 44 height 14
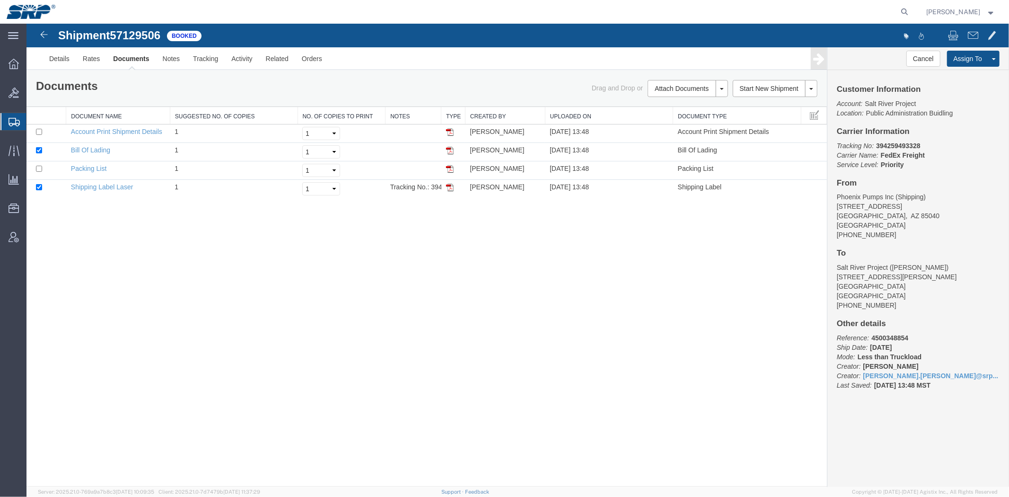
click at [892, 146] on b "394259493328" at bounding box center [898, 145] width 44 height 8
copy b "394259493328"
click at [26, 23] on link "Email Documents" at bounding box center [26, 23] width 0 height 0
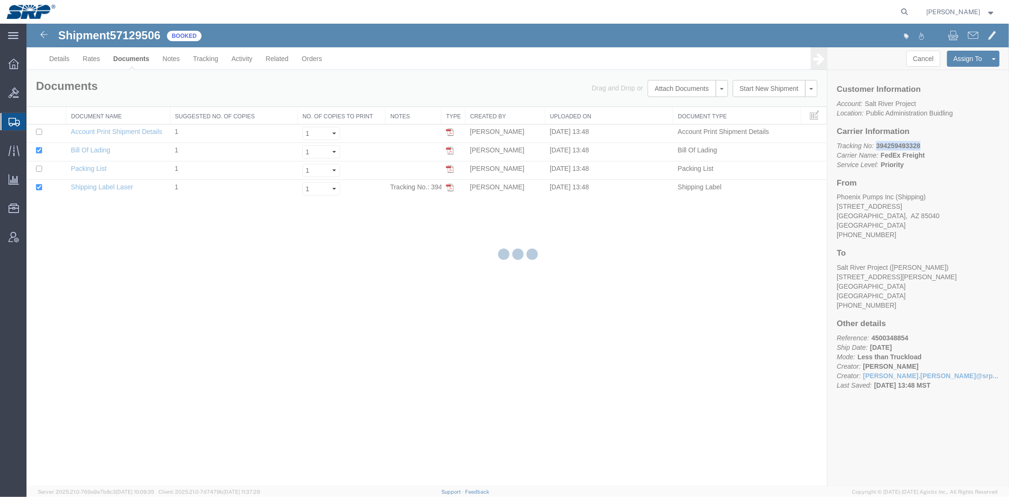
checkbox input "true"
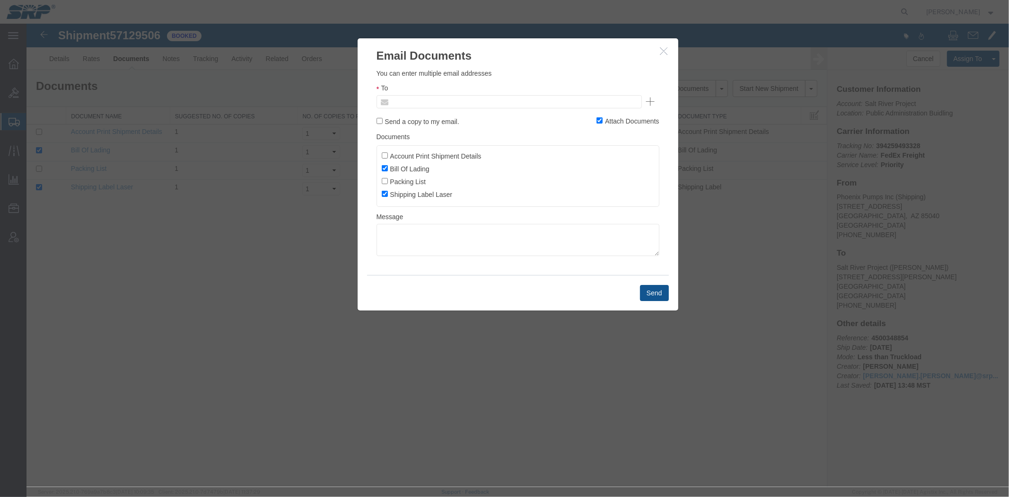
click at [440, 101] on input "text" at bounding box center [444, 101] width 111 height 12
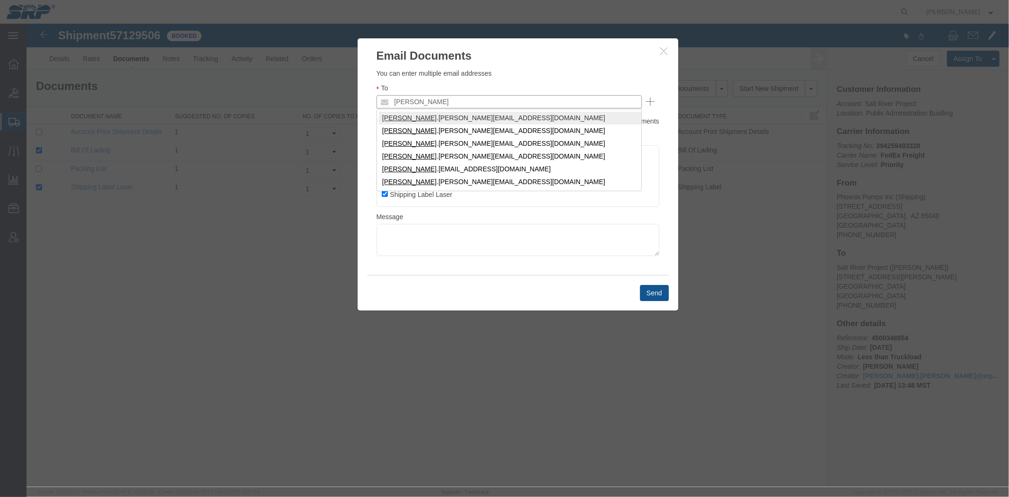
type input "marissa"
type input "marissa.camacho@srpnet.com"
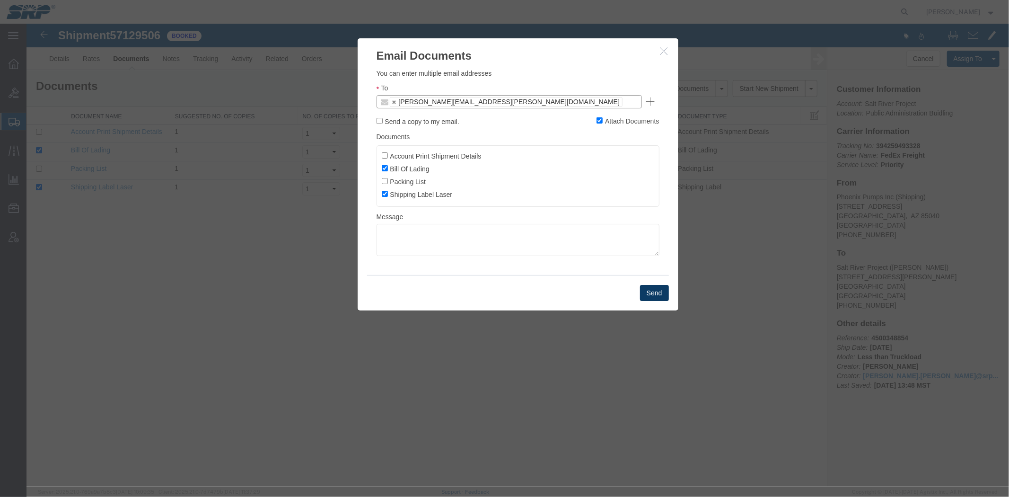
click at [649, 299] on button "Send" at bounding box center [654, 292] width 29 height 16
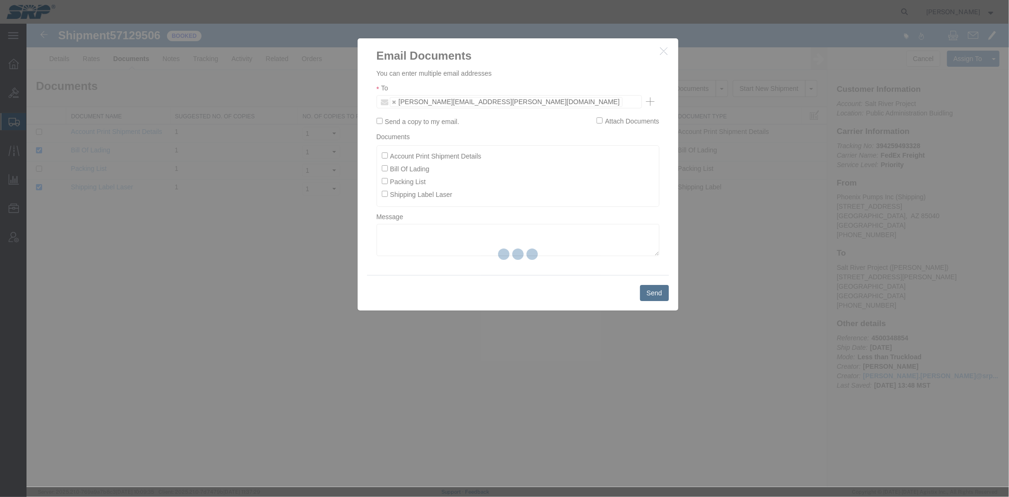
checkbox input "false"
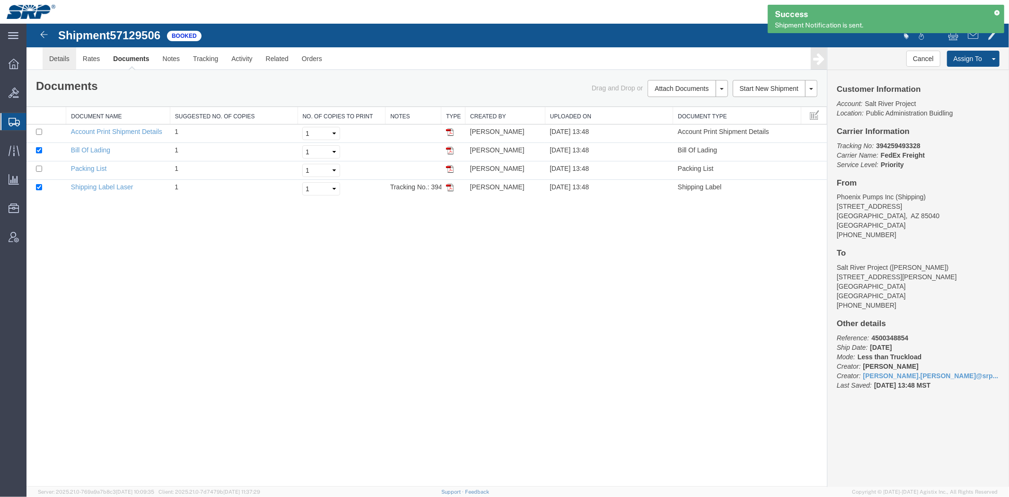
click at [65, 59] on link "Details" at bounding box center [59, 58] width 34 height 23
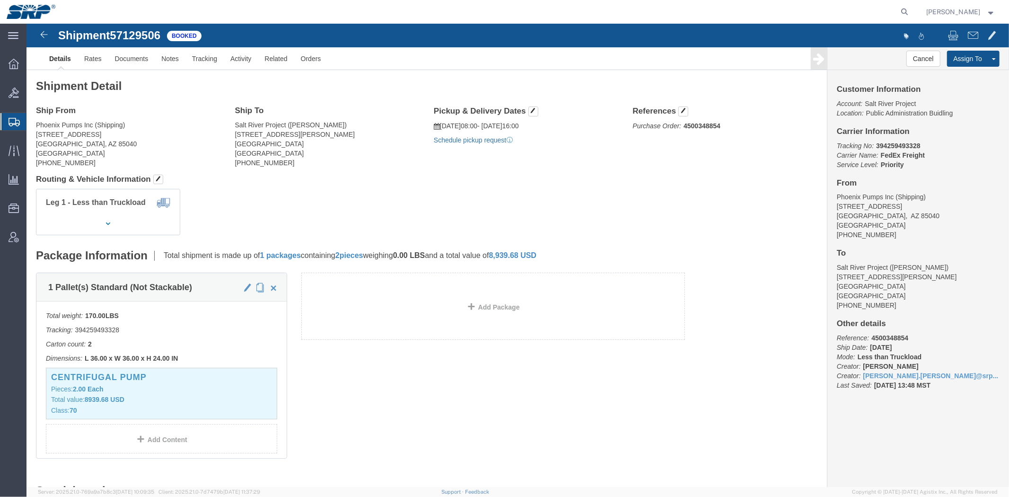
click link "Schedule pickup request"
click at [0, 0] on span "Shipment Manager" at bounding box center [0, 0] width 0 height 0
